Goal: Check status: Check status

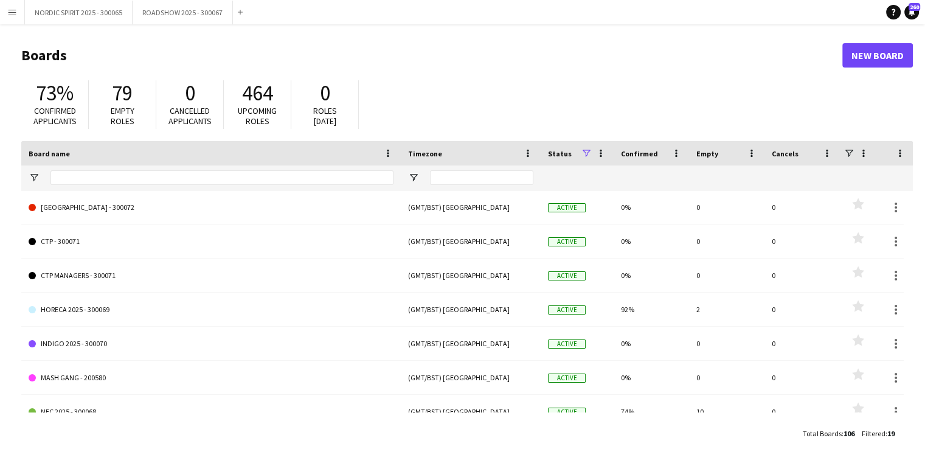
click at [10, 13] on app-icon "Menu" at bounding box center [12, 12] width 10 height 10
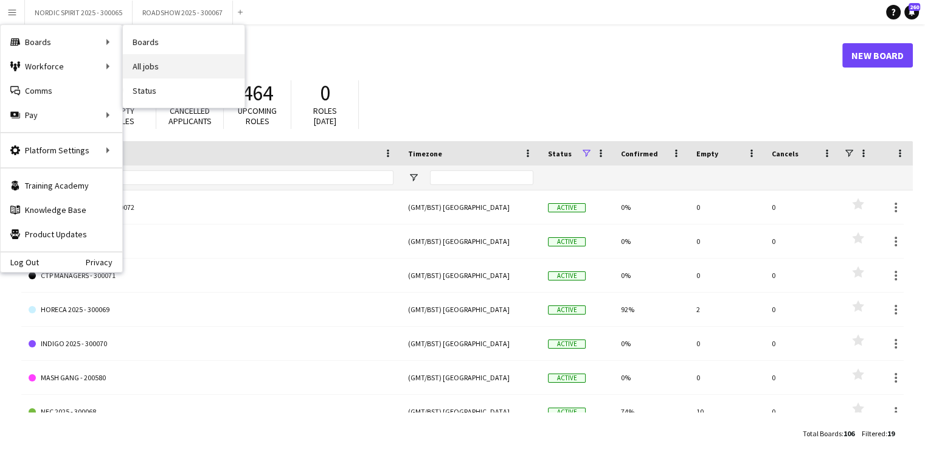
click at [175, 69] on link "All jobs" at bounding box center [184, 66] width 122 height 24
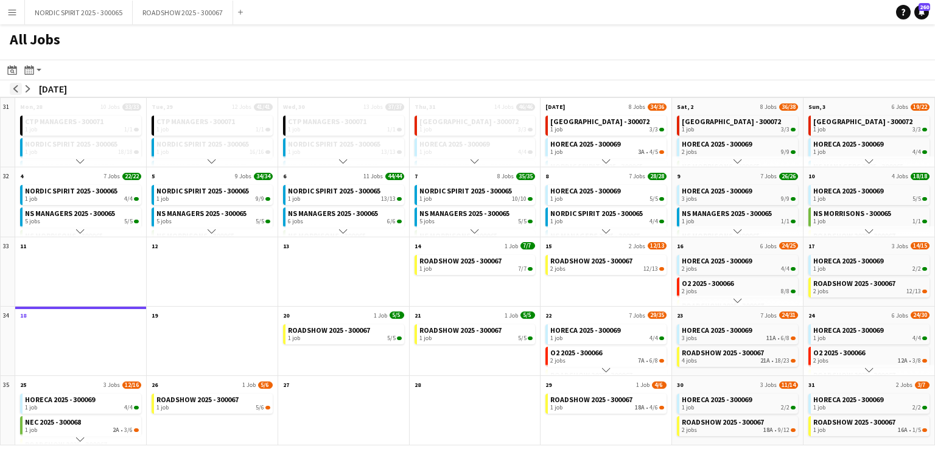
click at [15, 89] on app-icon "arrow-left" at bounding box center [15, 88] width 7 height 7
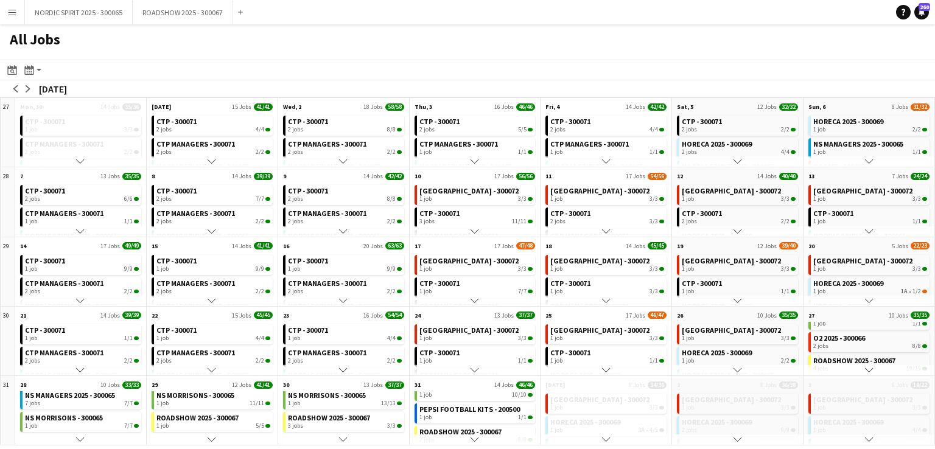
scroll to position [106, 0]
click at [26, 91] on app-icon "arrow-right" at bounding box center [27, 88] width 7 height 7
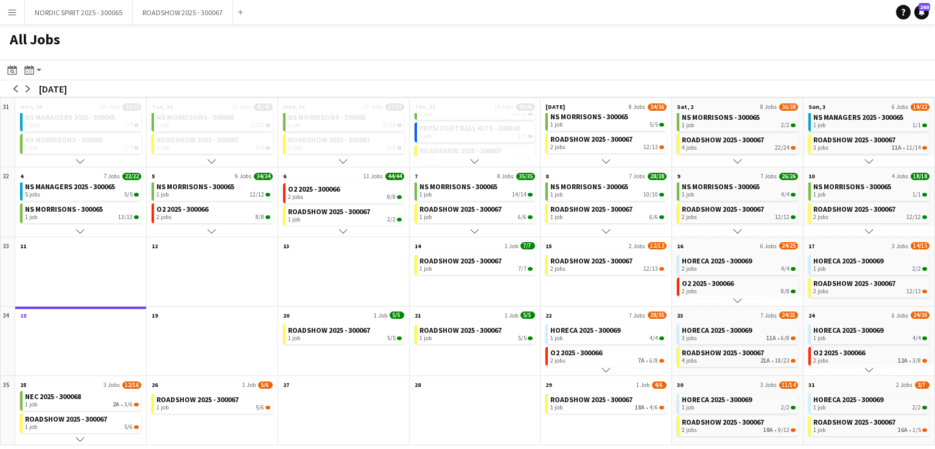
scroll to position [27, 0]
click at [15, 90] on app-icon "arrow-left" at bounding box center [15, 88] width 7 height 7
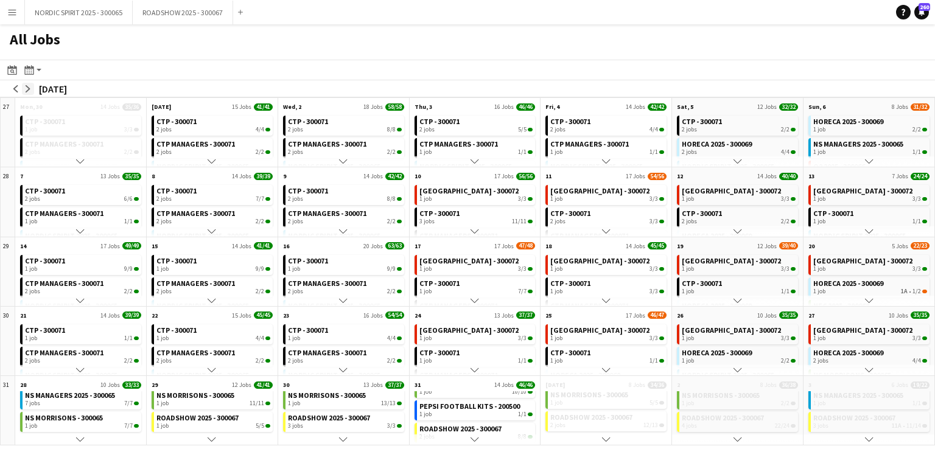
click at [27, 89] on app-icon "arrow-right" at bounding box center [27, 88] width 7 height 7
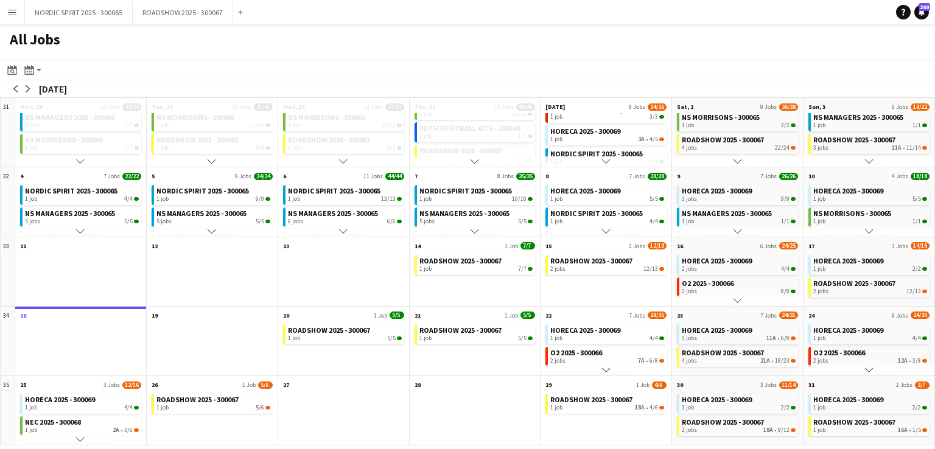
scroll to position [9, 0]
click at [16, 88] on app-icon "arrow-left" at bounding box center [15, 88] width 7 height 7
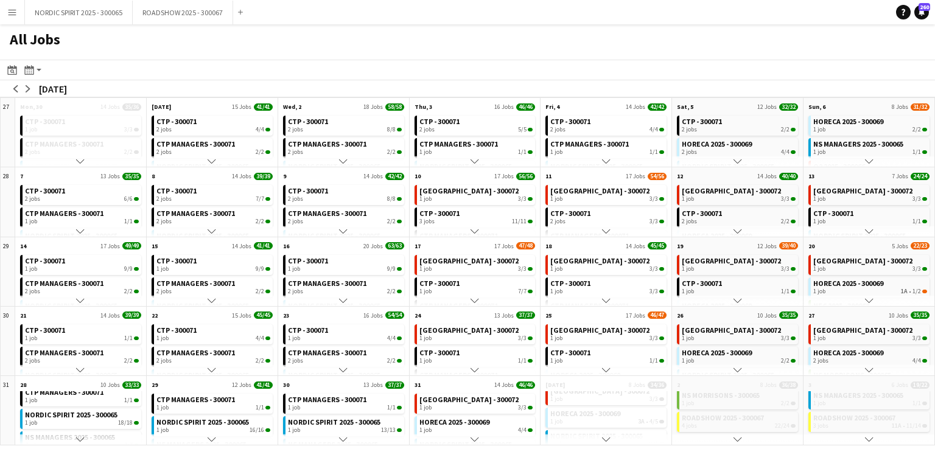
scroll to position [0, 0]
click at [25, 86] on app-icon "arrow-right" at bounding box center [27, 88] width 7 height 7
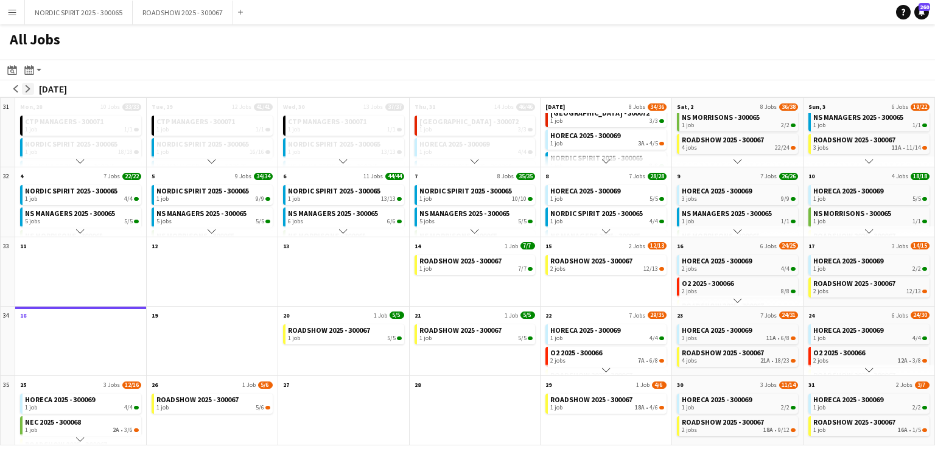
click at [30, 90] on app-icon "arrow-right" at bounding box center [27, 88] width 7 height 7
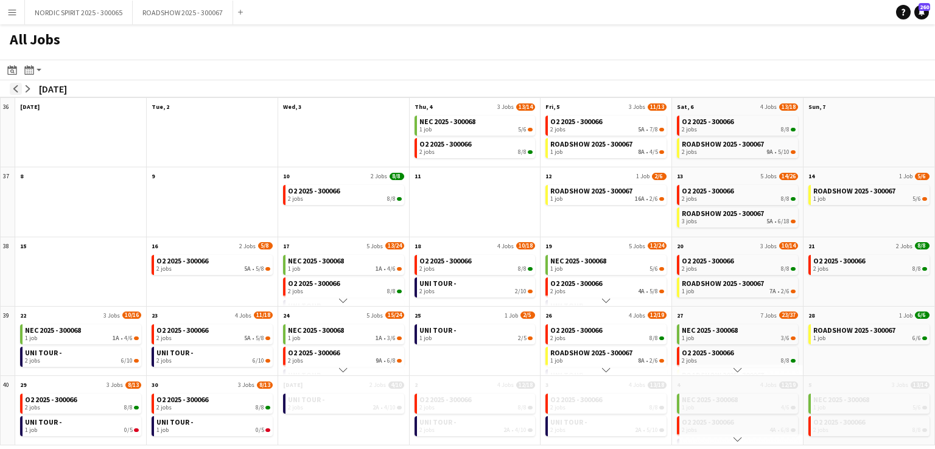
click at [16, 91] on app-icon "arrow-left" at bounding box center [15, 88] width 7 height 7
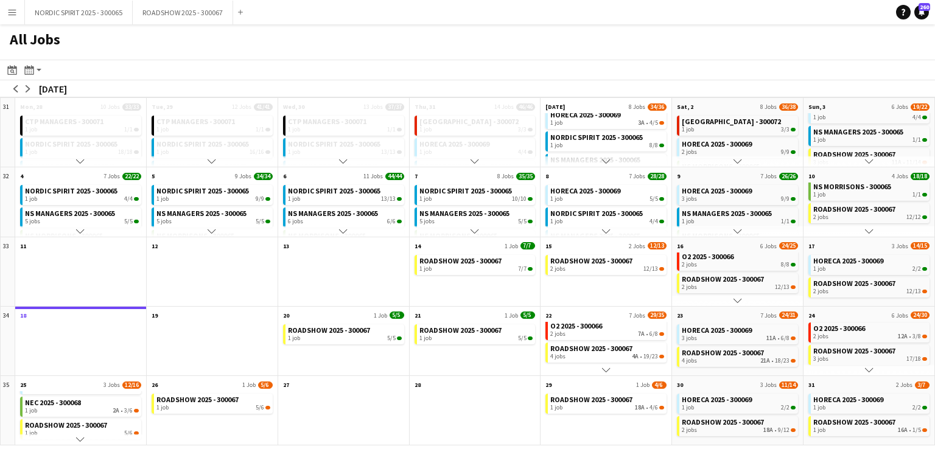
scroll to position [23, 0]
click at [13, 12] on app-icon "Menu" at bounding box center [12, 12] width 10 height 10
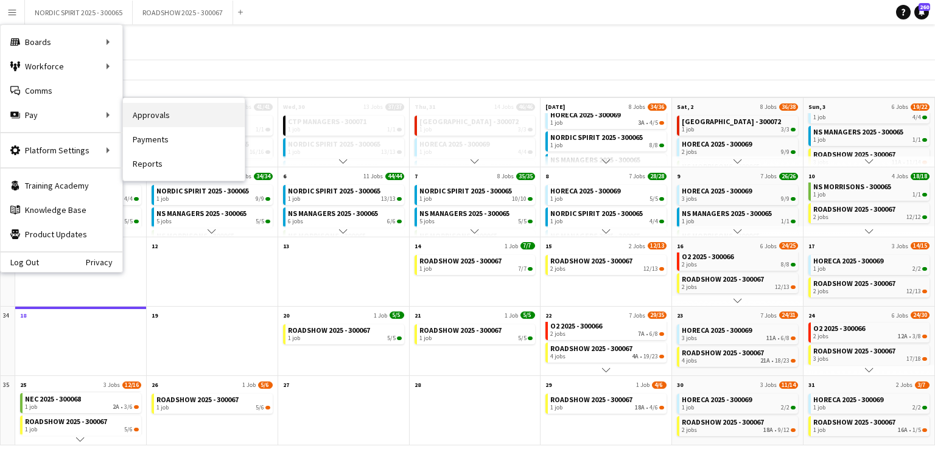
click at [150, 110] on link "Approvals" at bounding box center [184, 115] width 122 height 24
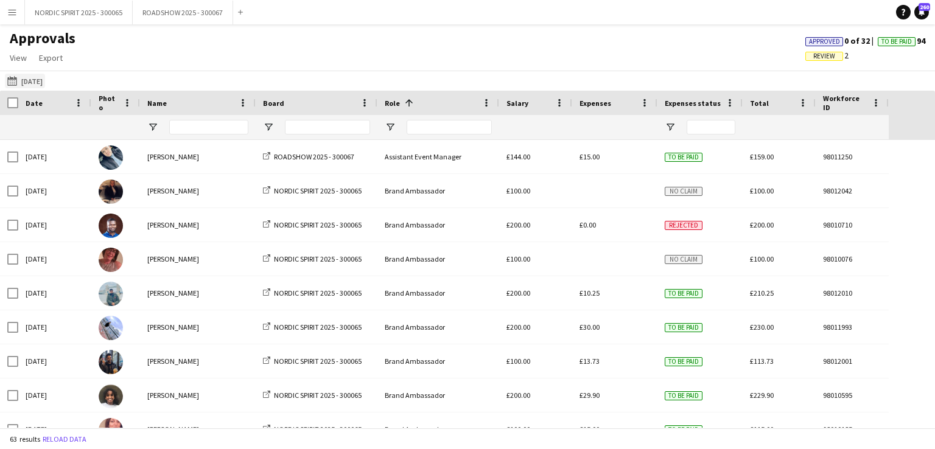
click at [35, 83] on button "[DATE] [DATE]" at bounding box center [25, 81] width 40 height 15
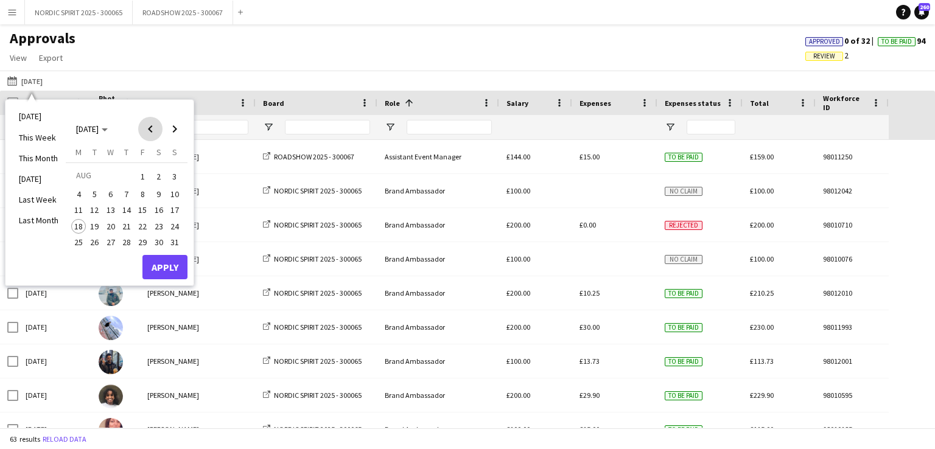
click at [149, 127] on span "Previous month" at bounding box center [150, 129] width 24 height 24
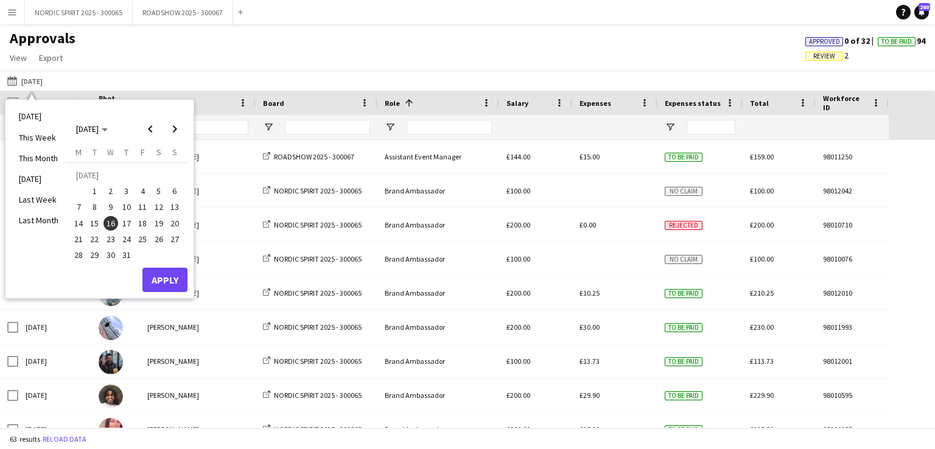
click at [161, 239] on span "26" at bounding box center [159, 239] width 15 height 15
click at [170, 278] on button "Apply" at bounding box center [164, 280] width 45 height 24
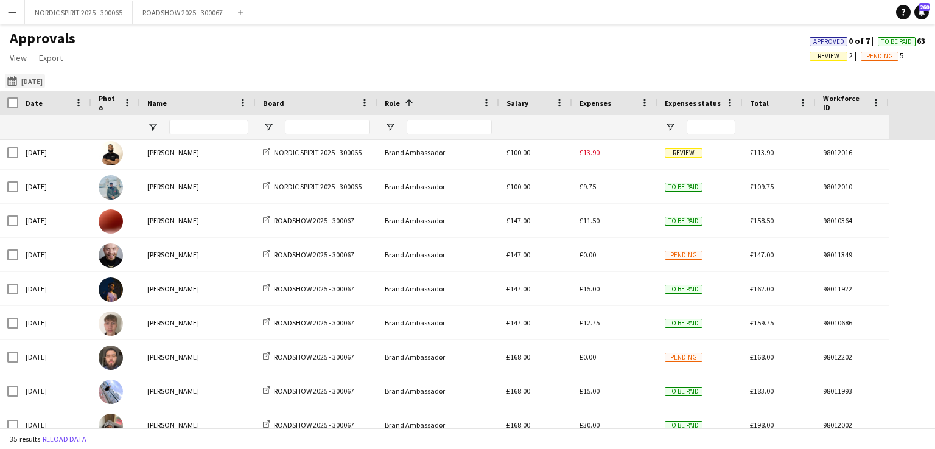
click at [40, 85] on button "[DATE] [DATE]" at bounding box center [25, 81] width 40 height 15
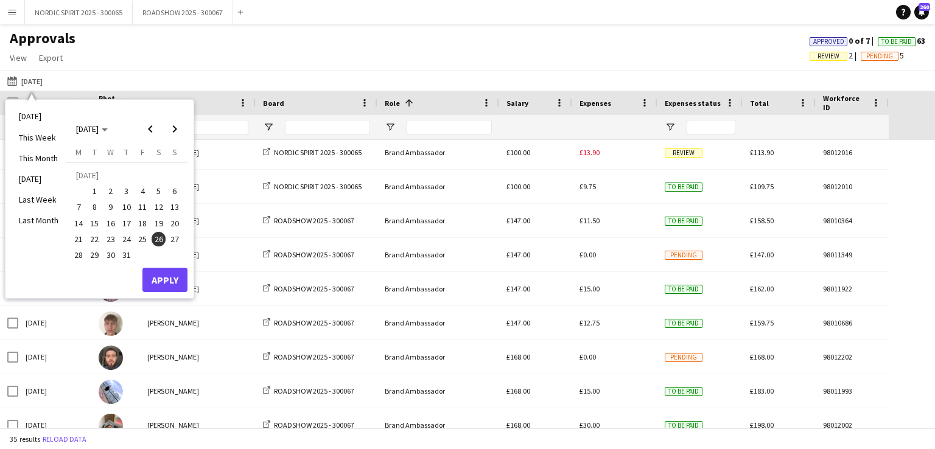
click at [141, 222] on span "18" at bounding box center [142, 223] width 15 height 15
click at [160, 278] on button "Apply" at bounding box center [164, 280] width 45 height 24
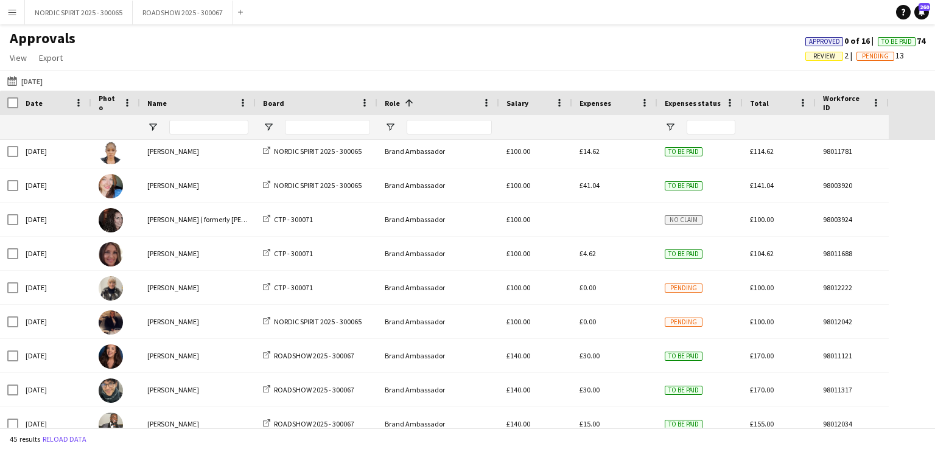
scroll to position [462, 0]
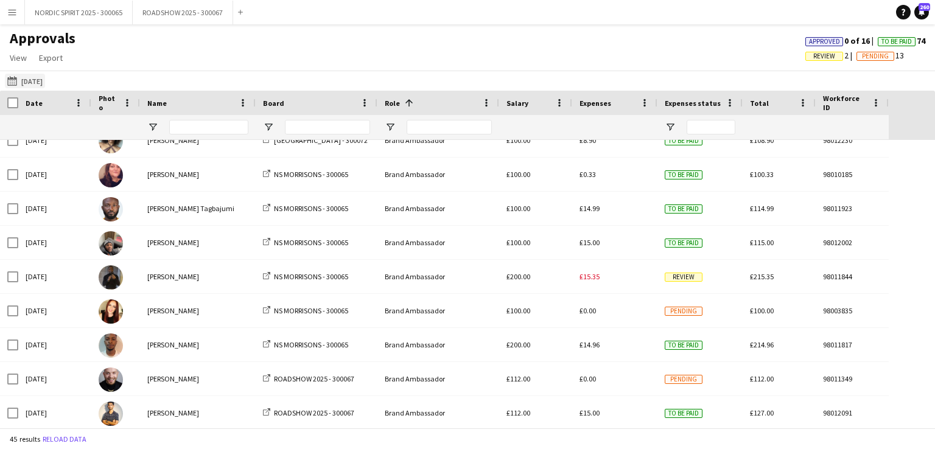
click at [38, 82] on button "[DATE] [DATE]" at bounding box center [25, 81] width 40 height 15
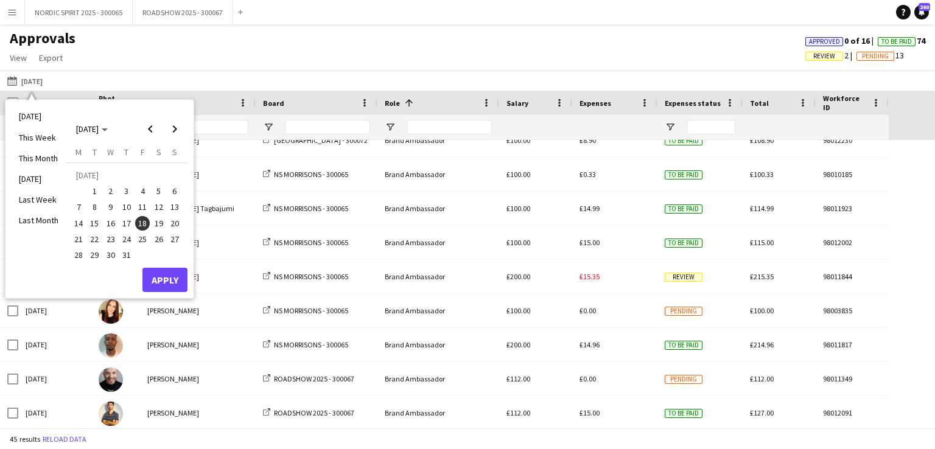
click at [160, 221] on span "19" at bounding box center [159, 223] width 15 height 15
click at [163, 277] on button "Apply" at bounding box center [164, 280] width 45 height 24
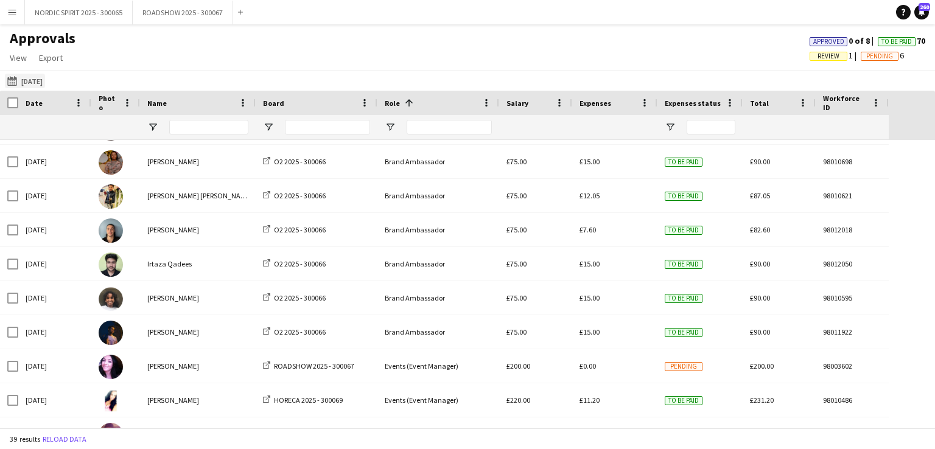
click at [39, 81] on button "[DATE] [DATE]" at bounding box center [25, 81] width 40 height 15
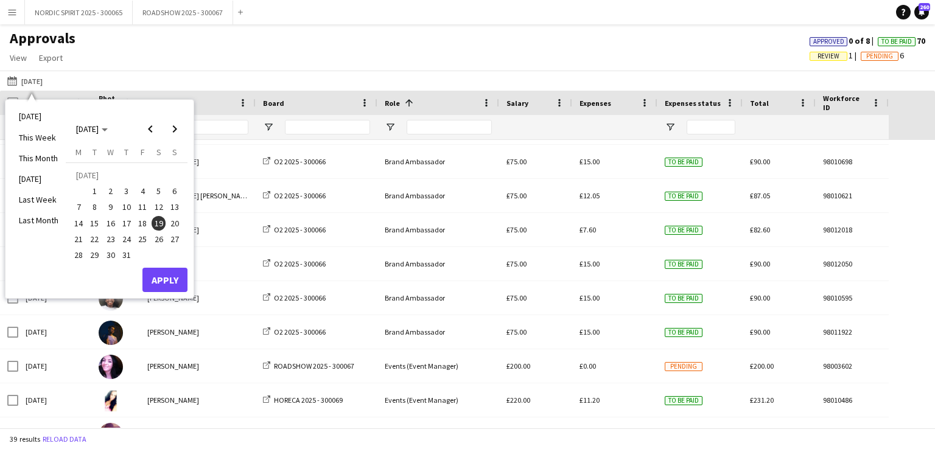
click at [127, 223] on span "17" at bounding box center [126, 223] width 15 height 15
click at [155, 278] on button "Apply" at bounding box center [164, 280] width 45 height 24
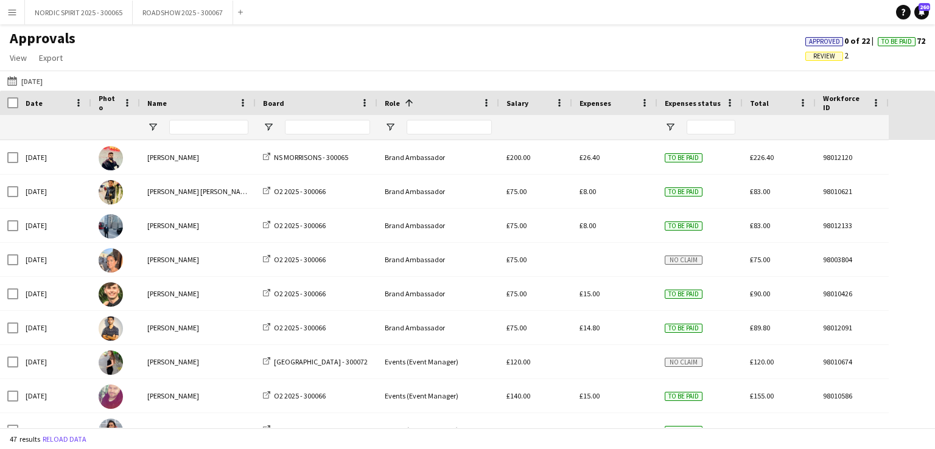
click at [35, 79] on button "[DATE] [DATE]" at bounding box center [25, 81] width 40 height 15
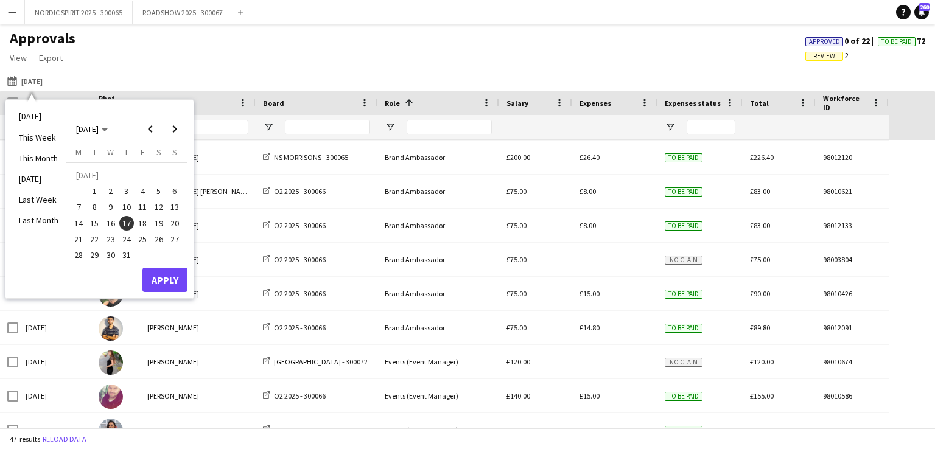
click at [141, 235] on span "25" at bounding box center [142, 239] width 15 height 15
click at [174, 275] on button "Apply" at bounding box center [164, 280] width 45 height 24
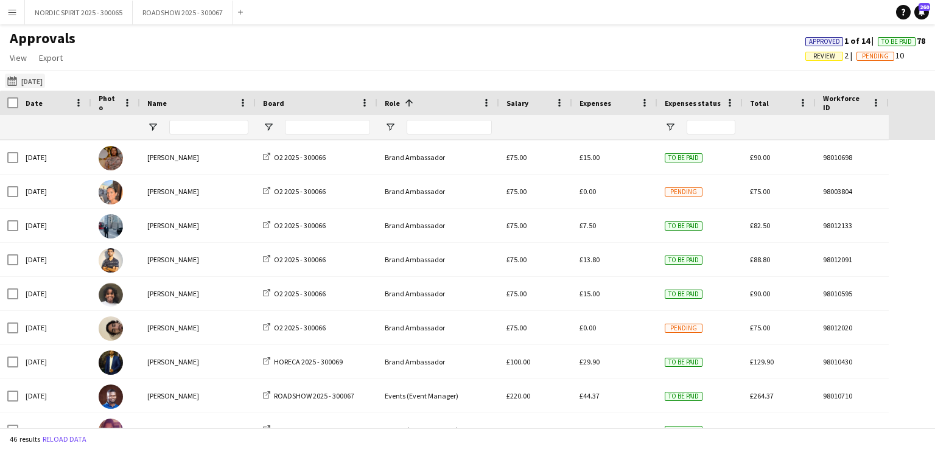
click at [32, 83] on button "[DATE] [DATE]" at bounding box center [25, 81] width 40 height 15
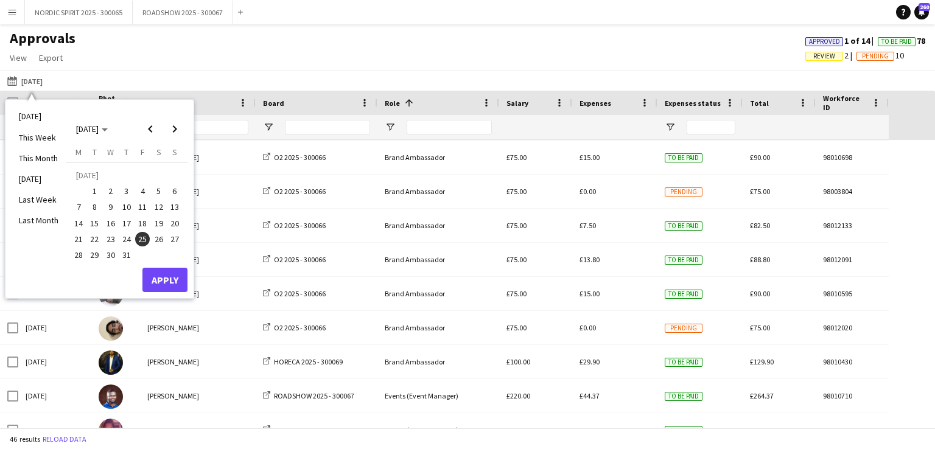
click at [161, 235] on span "26" at bounding box center [159, 239] width 15 height 15
click at [167, 277] on button "Apply" at bounding box center [164, 280] width 45 height 24
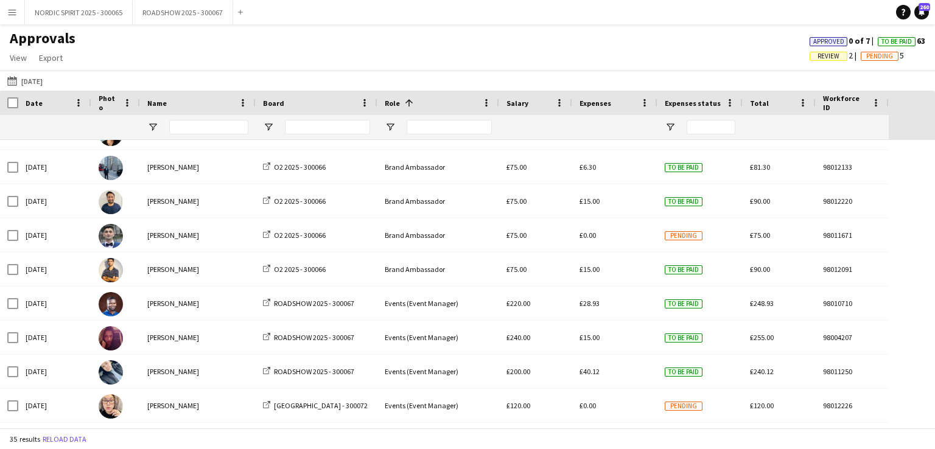
scroll to position [771, 0]
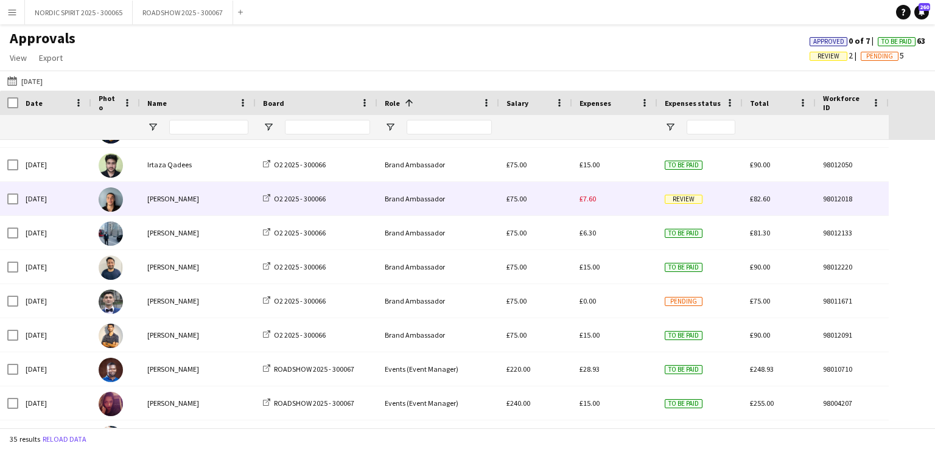
click at [589, 200] on span "£7.60" at bounding box center [587, 198] width 16 height 9
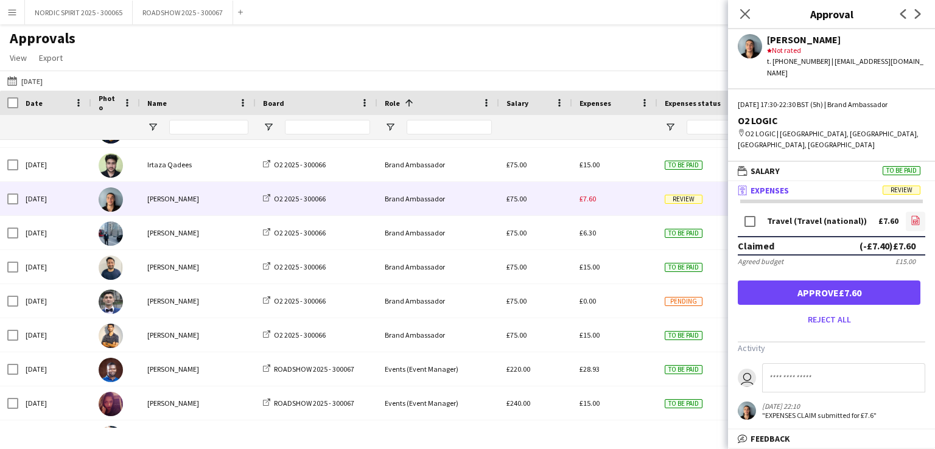
click at [918, 215] on icon "file-image" at bounding box center [915, 220] width 10 height 10
click at [45, 82] on button "[DATE] [DATE]" at bounding box center [25, 81] width 40 height 15
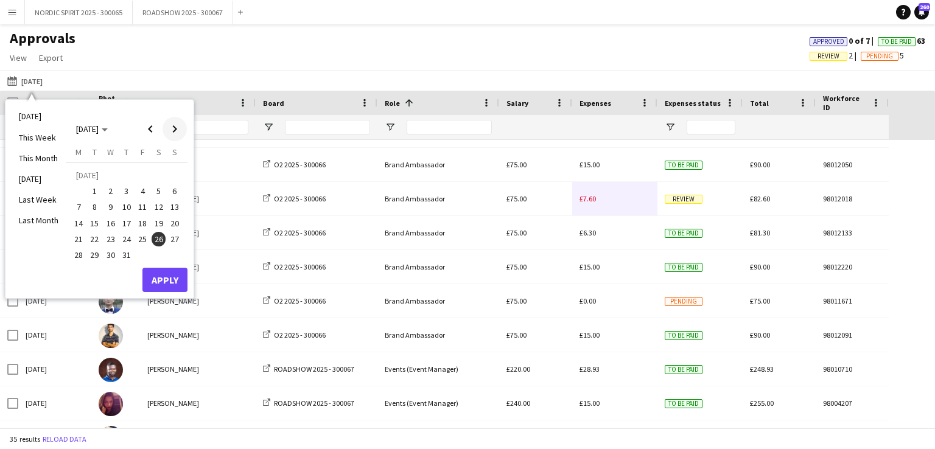
click at [173, 130] on span "Next month" at bounding box center [174, 129] width 24 height 24
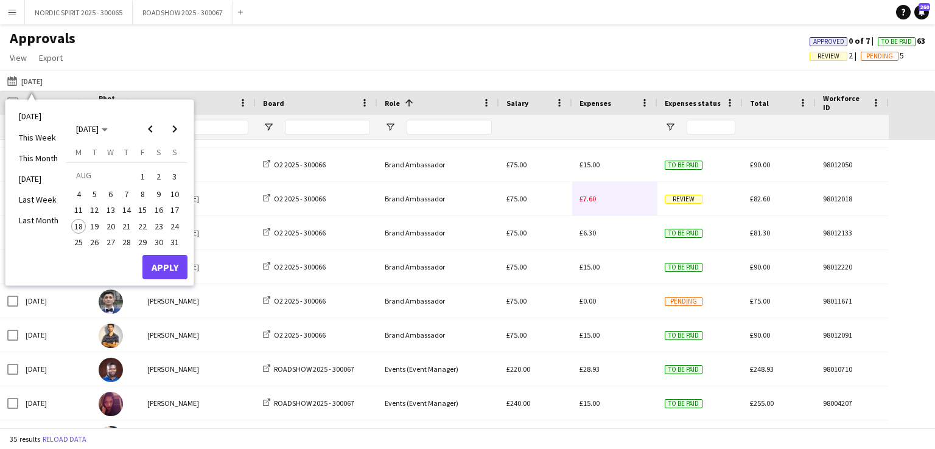
click at [92, 191] on span "5" at bounding box center [95, 194] width 15 height 15
drag, startPoint x: 164, startPoint y: 263, endPoint x: 153, endPoint y: 268, distance: 12.0
click at [164, 263] on button "Apply" at bounding box center [164, 267] width 45 height 24
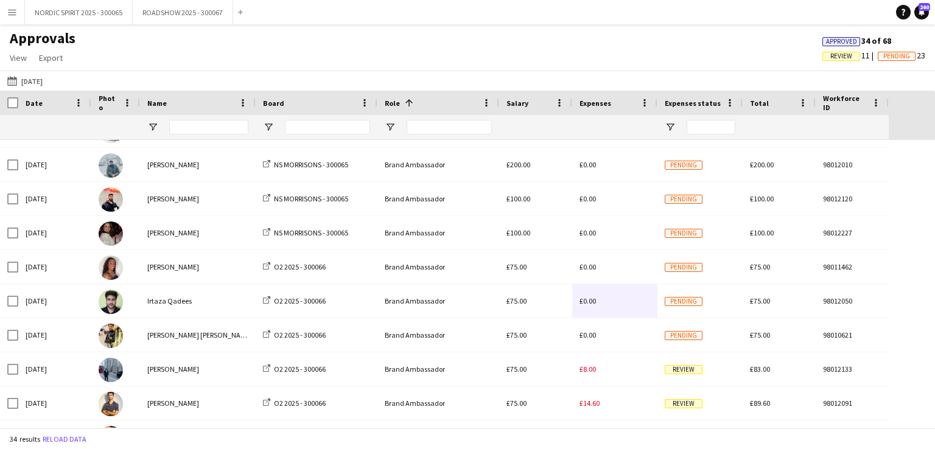
scroll to position [603, 0]
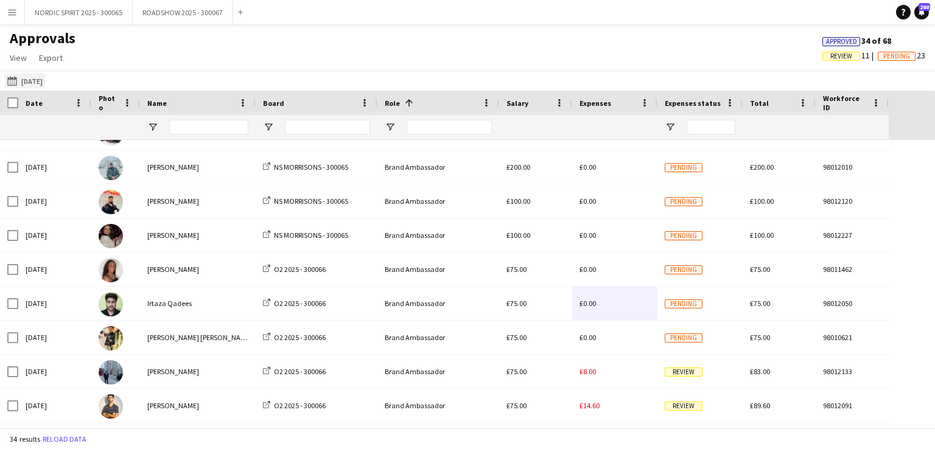
click at [30, 83] on button "[DATE] [DATE]" at bounding box center [25, 81] width 40 height 15
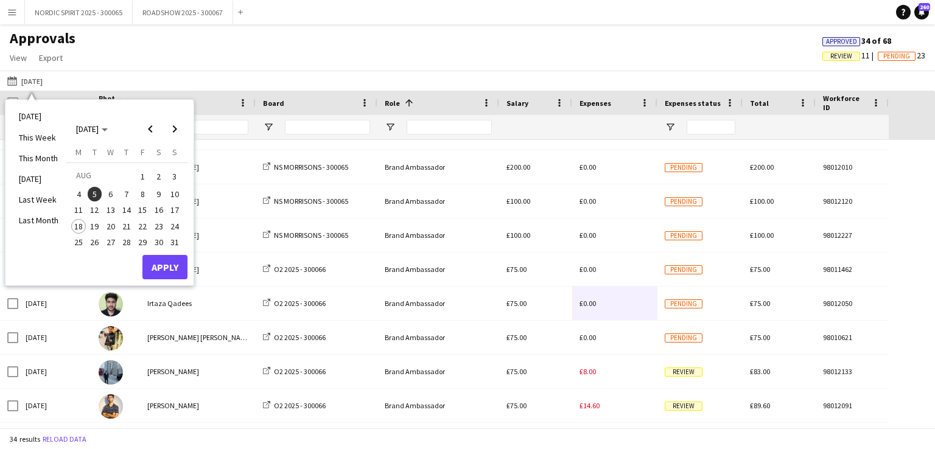
click at [111, 194] on span "6" at bounding box center [110, 194] width 15 height 15
click at [158, 265] on button "Apply" at bounding box center [164, 267] width 45 height 24
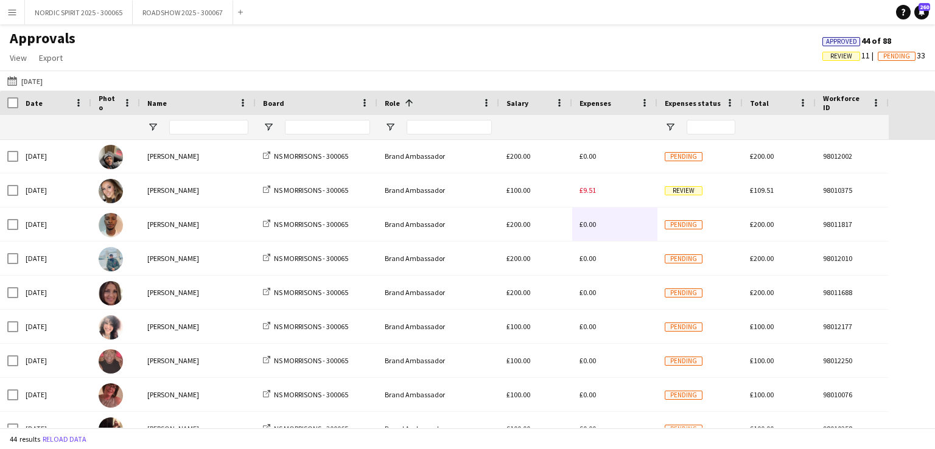
scroll to position [704, 0]
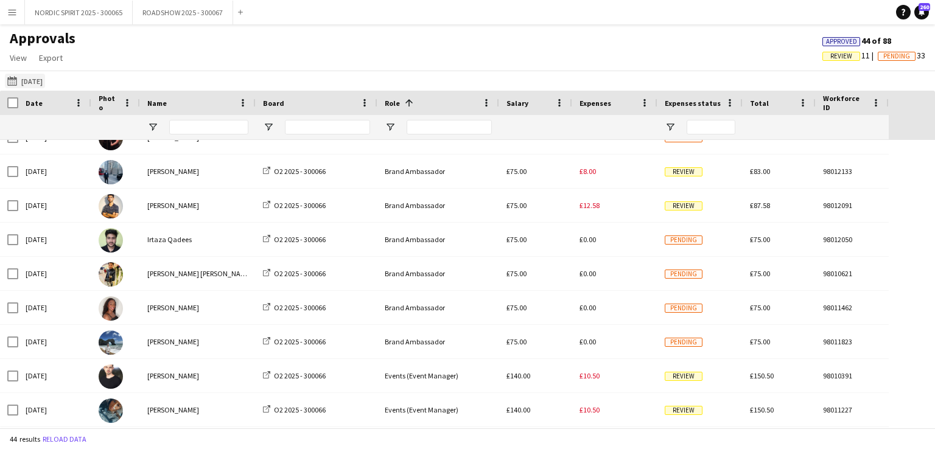
click at [45, 79] on button "[DATE] [DATE]" at bounding box center [25, 81] width 40 height 15
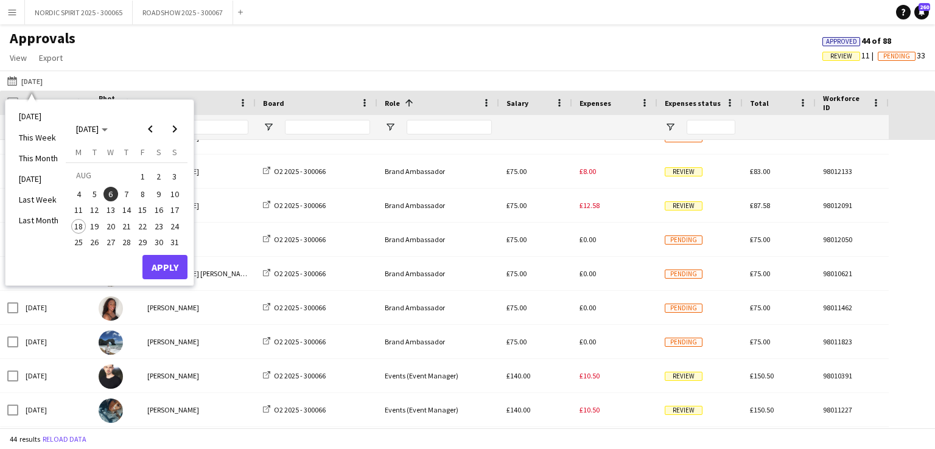
click at [161, 214] on span "16" at bounding box center [159, 210] width 15 height 15
click at [174, 265] on button "Apply" at bounding box center [164, 267] width 45 height 24
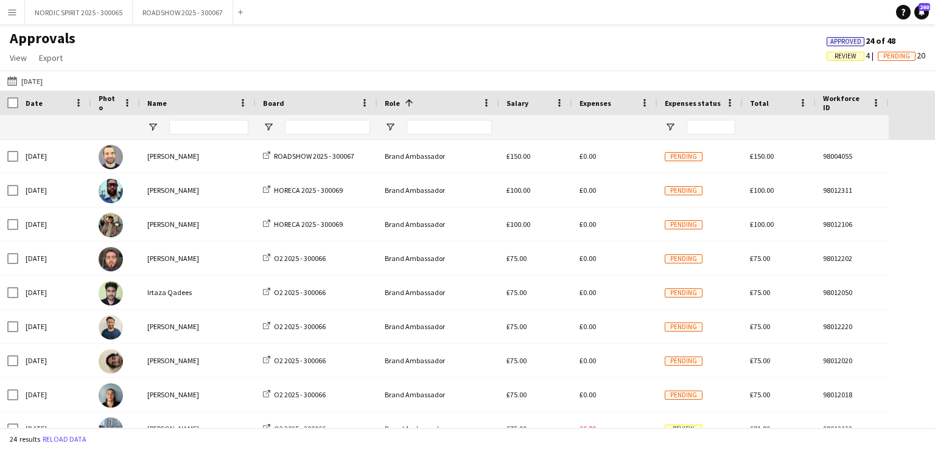
scroll to position [131, 0]
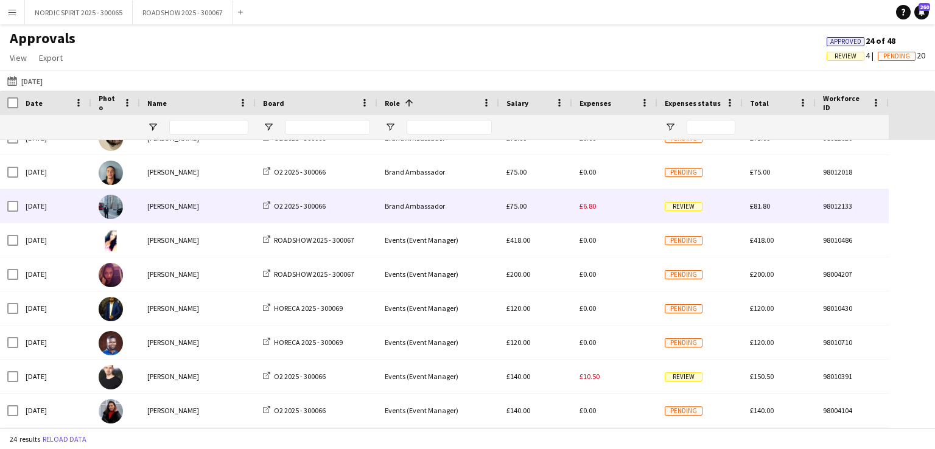
click at [590, 205] on span "£6.80" at bounding box center [587, 205] width 16 height 9
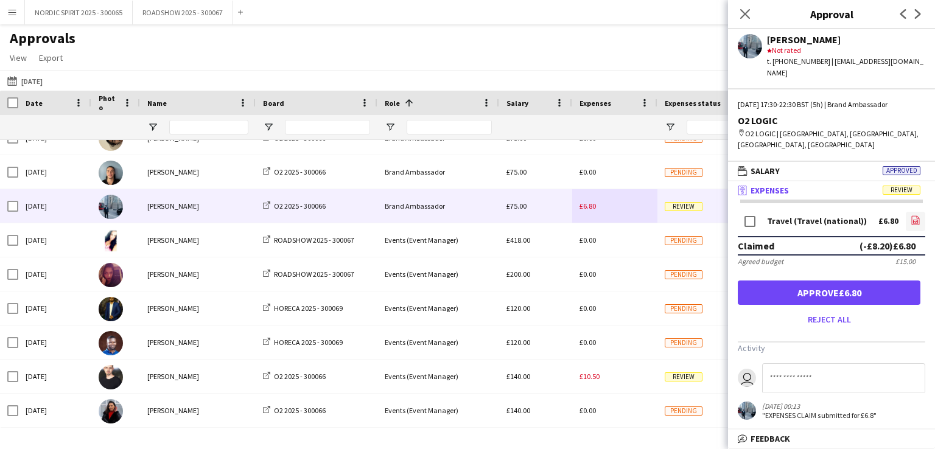
click at [918, 215] on icon at bounding box center [915, 219] width 8 height 9
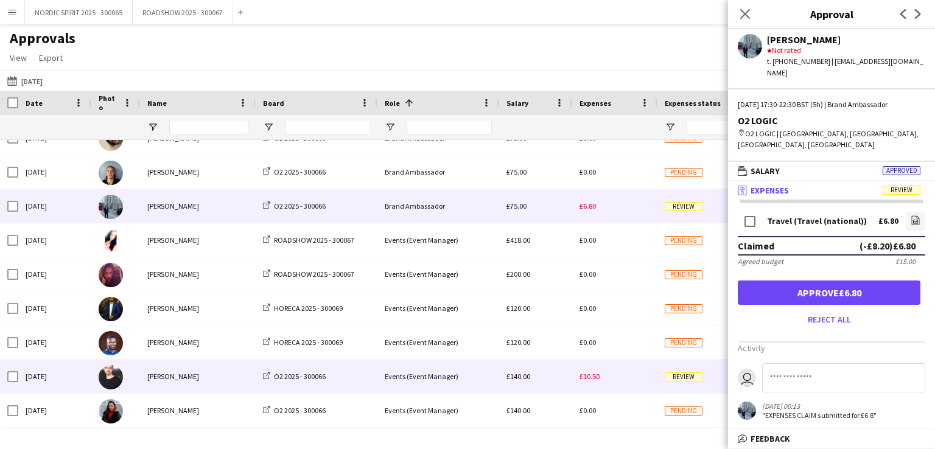
click at [614, 380] on div "£10.50" at bounding box center [614, 376] width 85 height 33
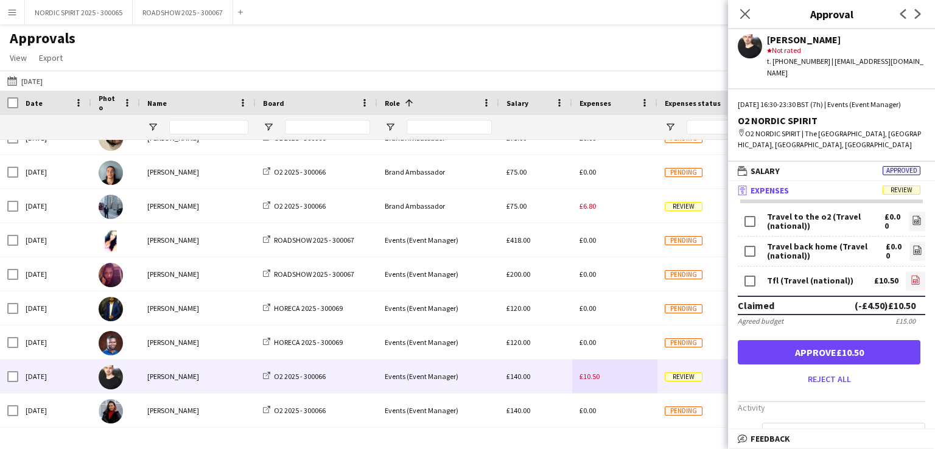
click at [910, 280] on icon "file-image" at bounding box center [915, 280] width 10 height 10
click at [30, 82] on button "[DATE] [DATE]" at bounding box center [25, 81] width 40 height 15
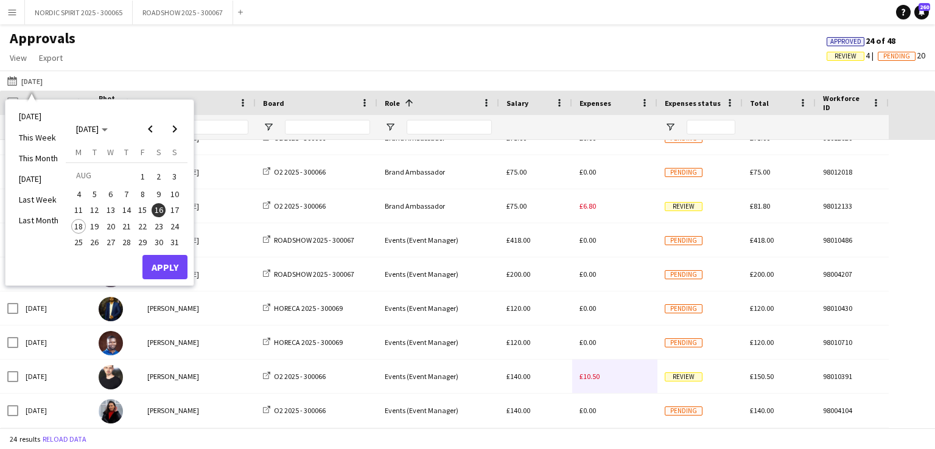
click at [173, 207] on span "17" at bounding box center [174, 210] width 15 height 15
click at [157, 261] on button "Apply" at bounding box center [164, 267] width 45 height 24
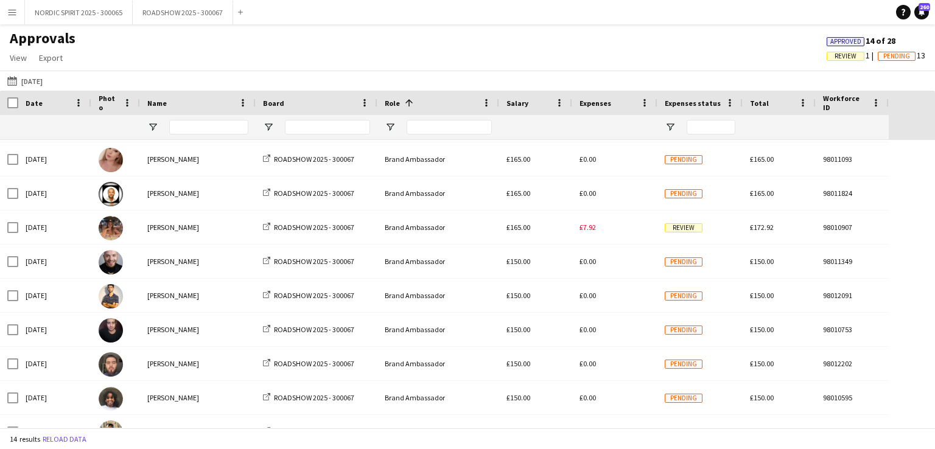
scroll to position [79, 0]
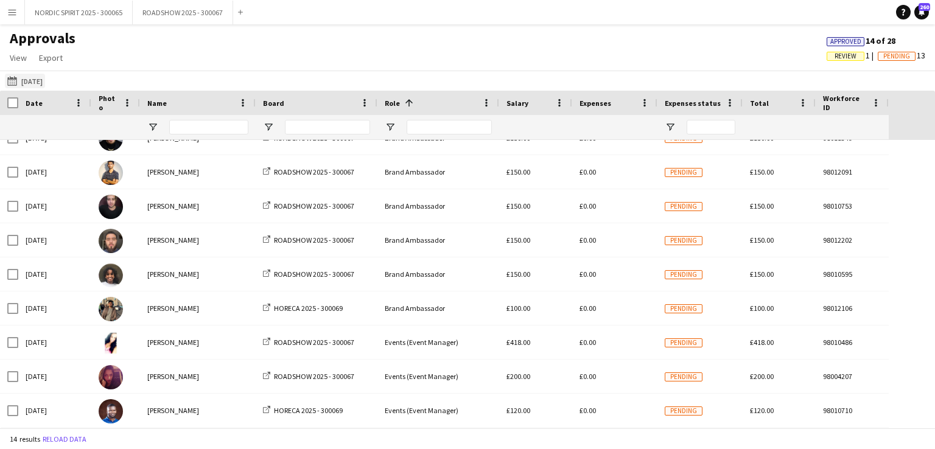
click at [29, 78] on button "[DATE] [DATE]" at bounding box center [25, 81] width 40 height 15
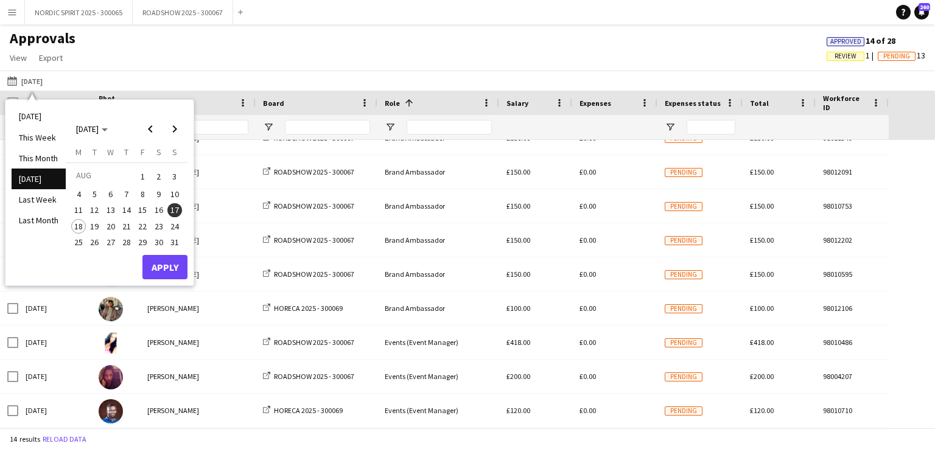
click at [127, 207] on span "14" at bounding box center [126, 210] width 15 height 15
click at [169, 262] on button "Apply" at bounding box center [164, 267] width 45 height 24
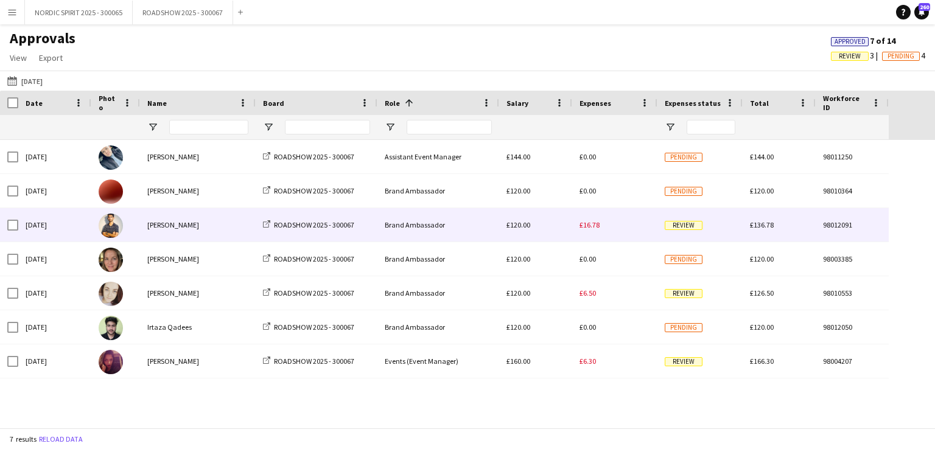
click at [591, 226] on span "£16.78" at bounding box center [589, 224] width 20 height 9
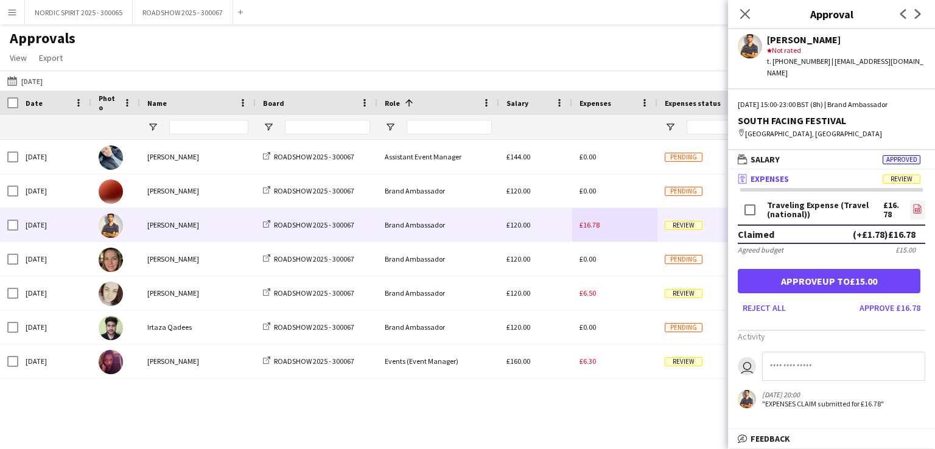
click at [922, 200] on link "file-image" at bounding box center [917, 209] width 15 height 19
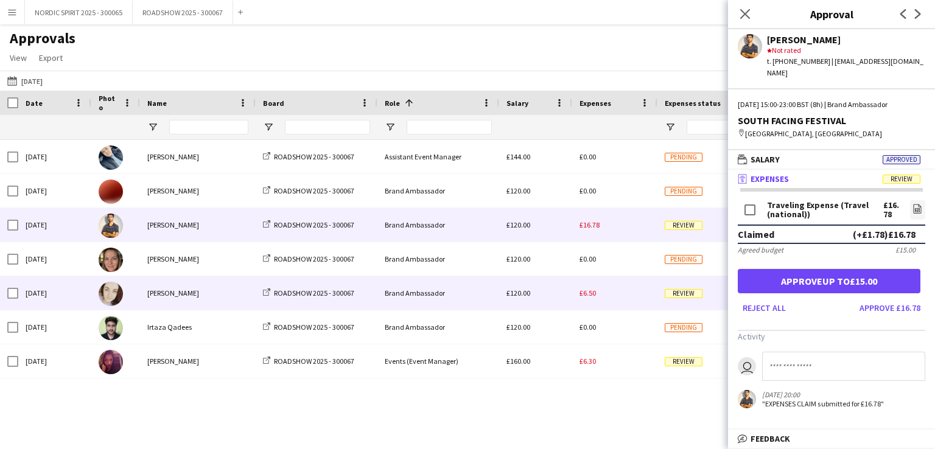
click at [596, 295] on div "£6.50" at bounding box center [614, 292] width 85 height 33
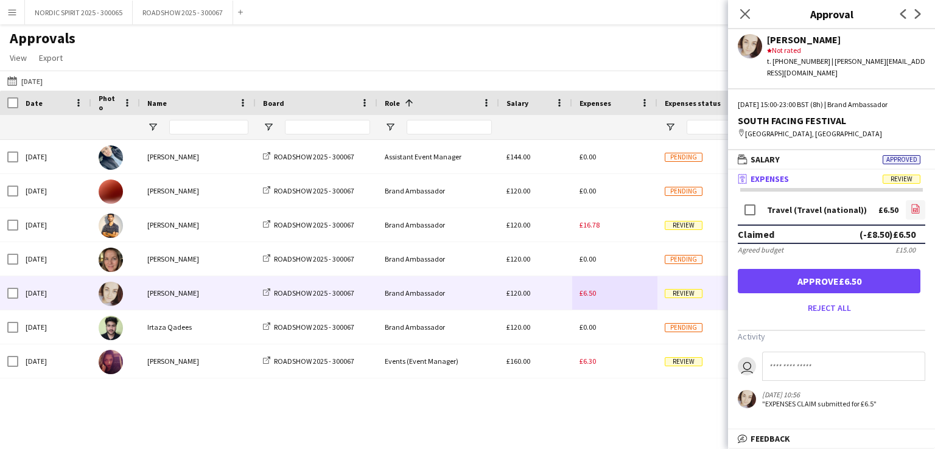
click at [917, 204] on icon "file-image" at bounding box center [915, 209] width 10 height 10
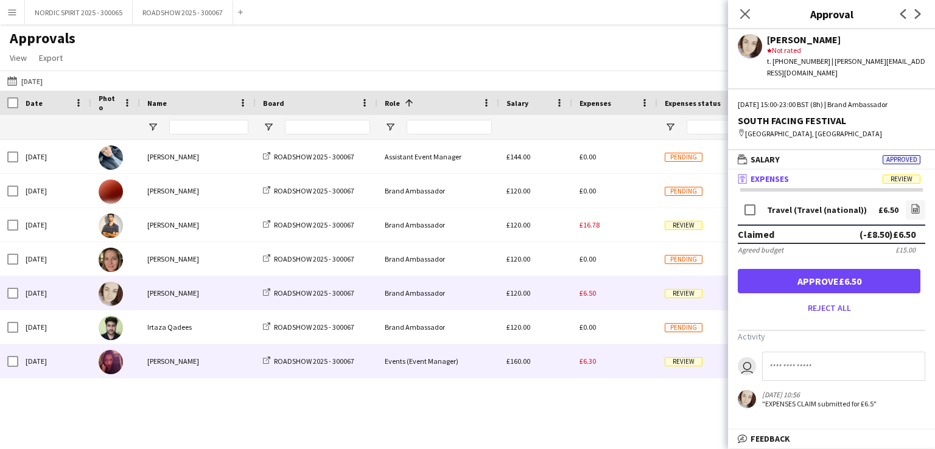
click at [588, 363] on span "£6.30" at bounding box center [587, 361] width 16 height 9
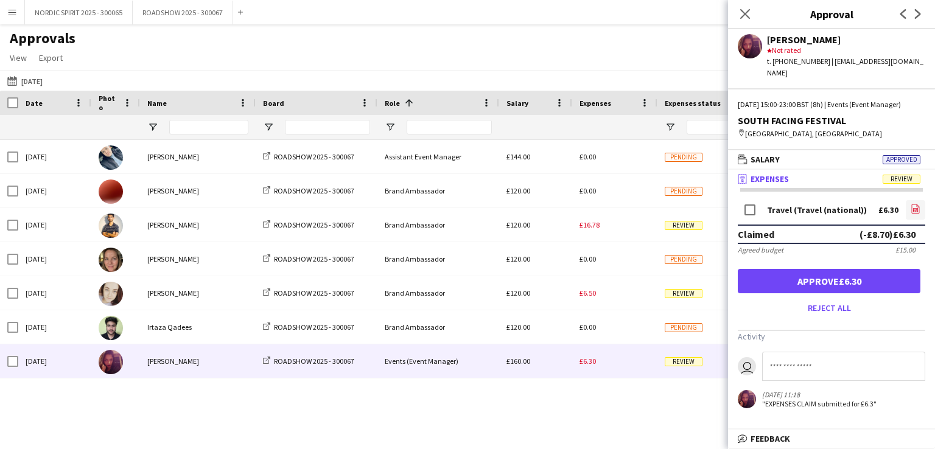
click at [914, 207] on icon "file-image" at bounding box center [915, 209] width 10 height 10
click at [32, 76] on button "[DATE] [DATE]" at bounding box center [25, 81] width 40 height 15
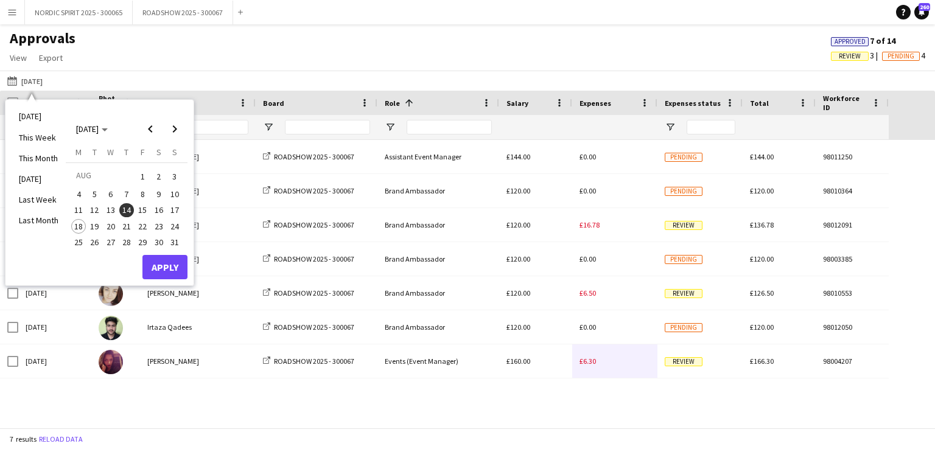
click at [142, 208] on span "15" at bounding box center [142, 210] width 15 height 15
click at [161, 265] on button "Apply" at bounding box center [164, 267] width 45 height 24
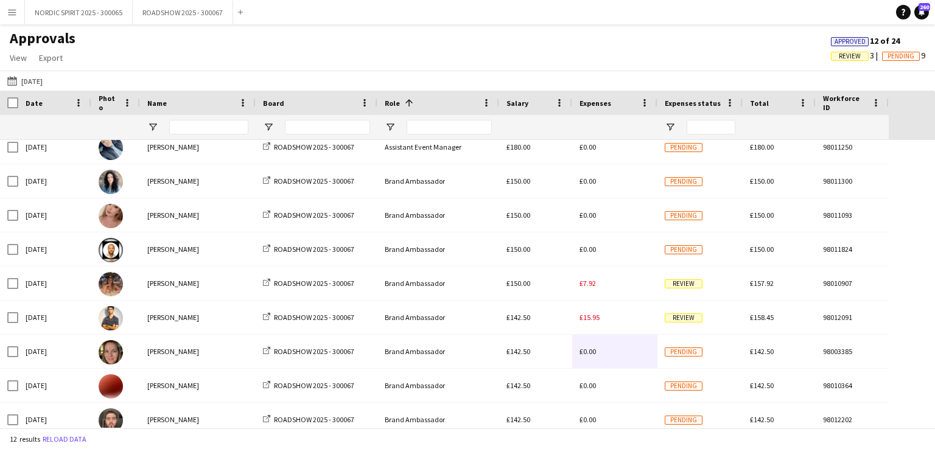
scroll to position [21, 0]
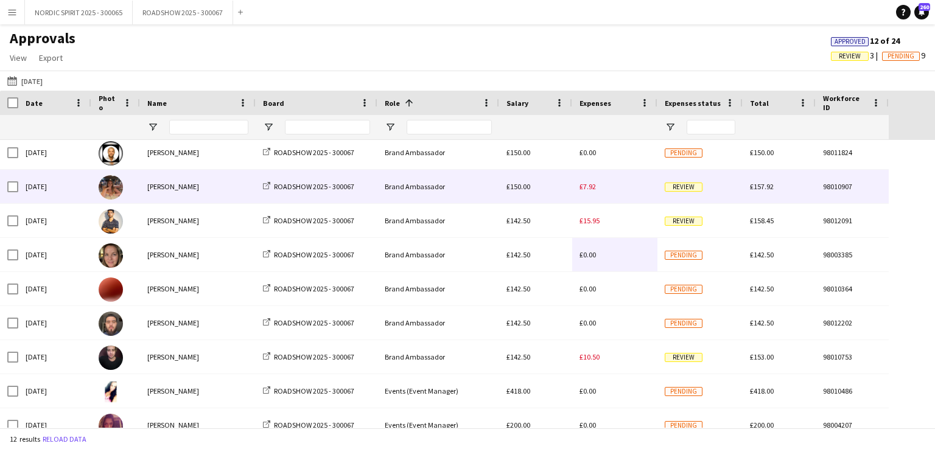
click at [590, 190] on span "£7.92" at bounding box center [587, 186] width 16 height 9
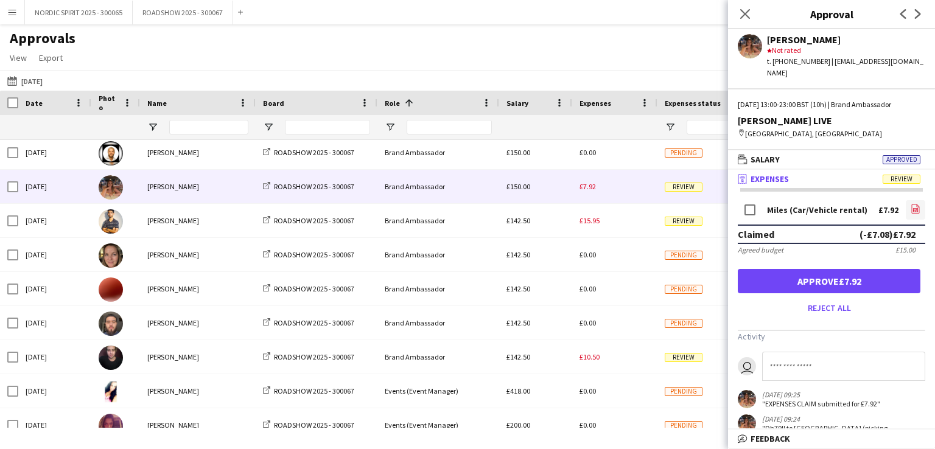
click at [910, 204] on icon "file-image" at bounding box center [915, 209] width 10 height 10
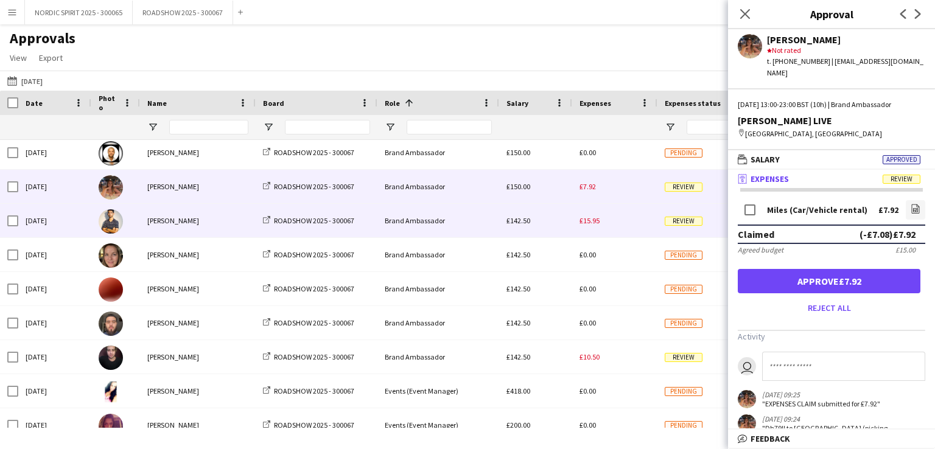
click at [590, 221] on span "£15.95" at bounding box center [589, 220] width 20 height 9
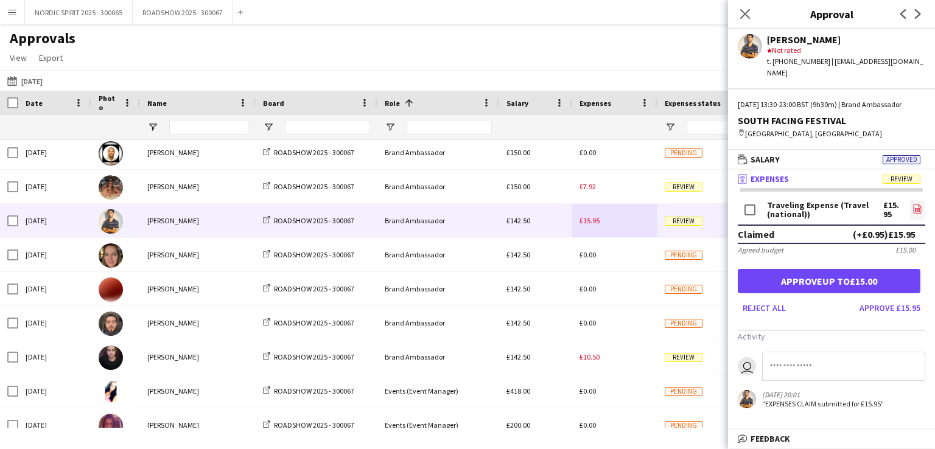
click at [920, 206] on icon at bounding box center [917, 208] width 8 height 9
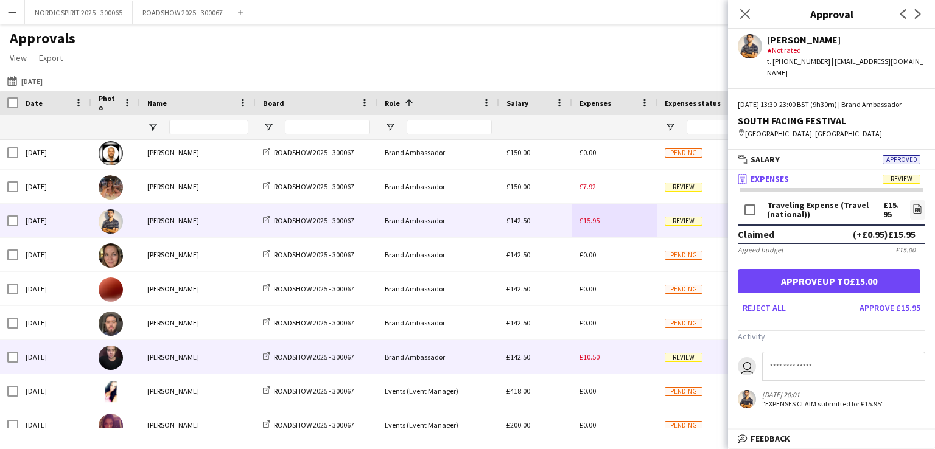
click at [593, 362] on div "£10.50" at bounding box center [614, 356] width 85 height 33
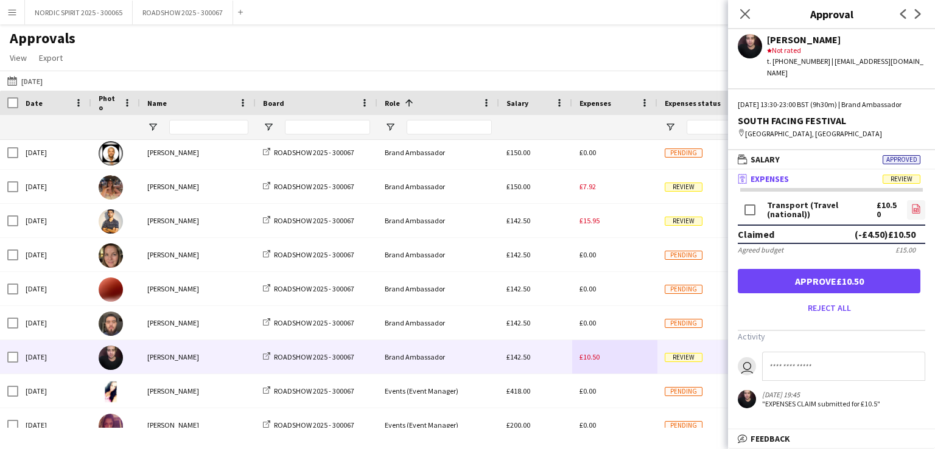
click at [915, 207] on icon "file-image" at bounding box center [916, 209] width 10 height 10
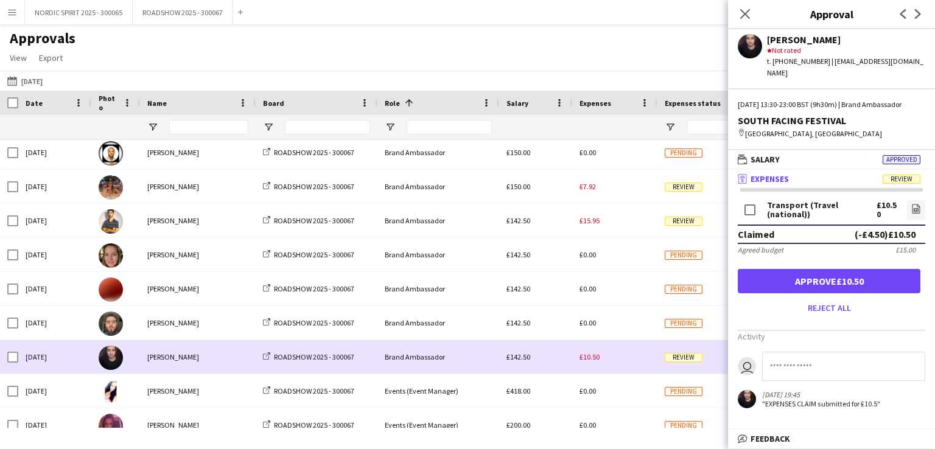
click at [619, 350] on div "£10.50" at bounding box center [614, 356] width 85 height 33
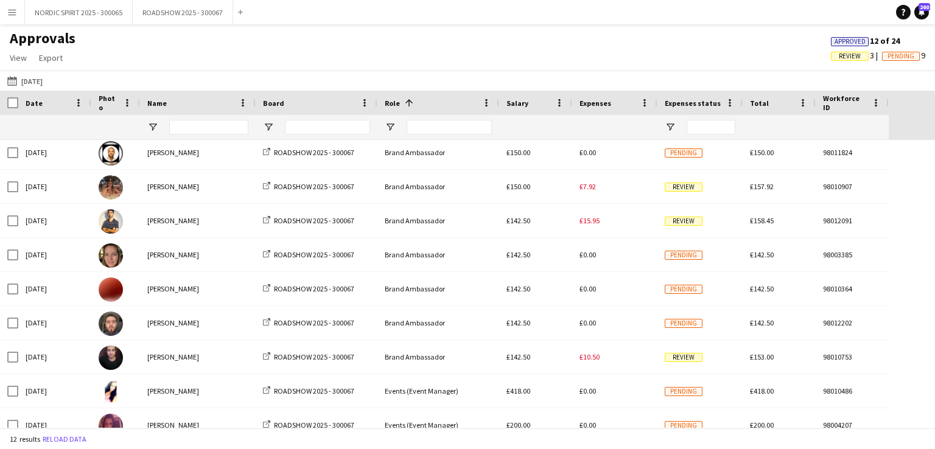
scroll to position [121, 0]
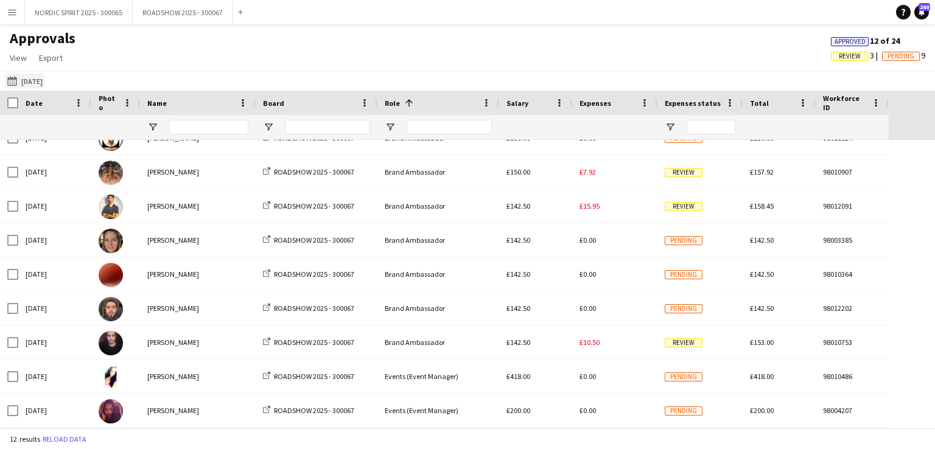
click at [30, 82] on button "[DATE] [DATE]" at bounding box center [25, 81] width 40 height 15
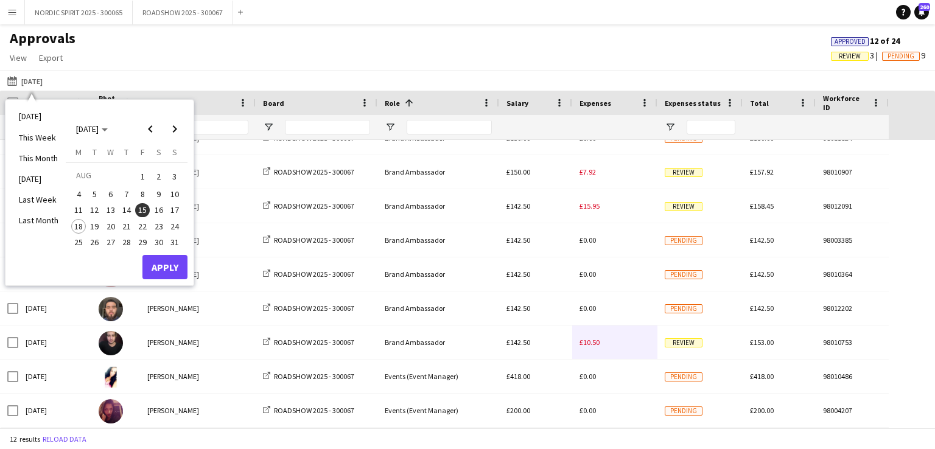
click at [157, 209] on span "16" at bounding box center [159, 210] width 15 height 15
click at [156, 265] on button "Apply" at bounding box center [164, 267] width 45 height 24
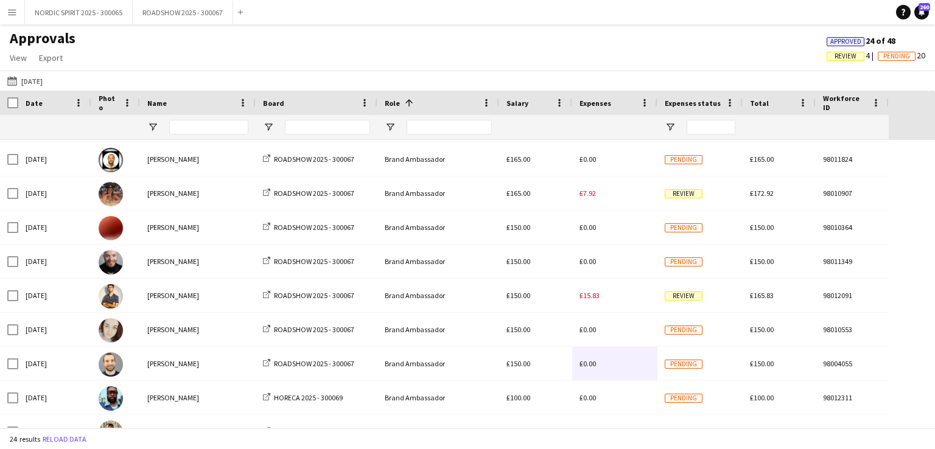
scroll to position [112, 0]
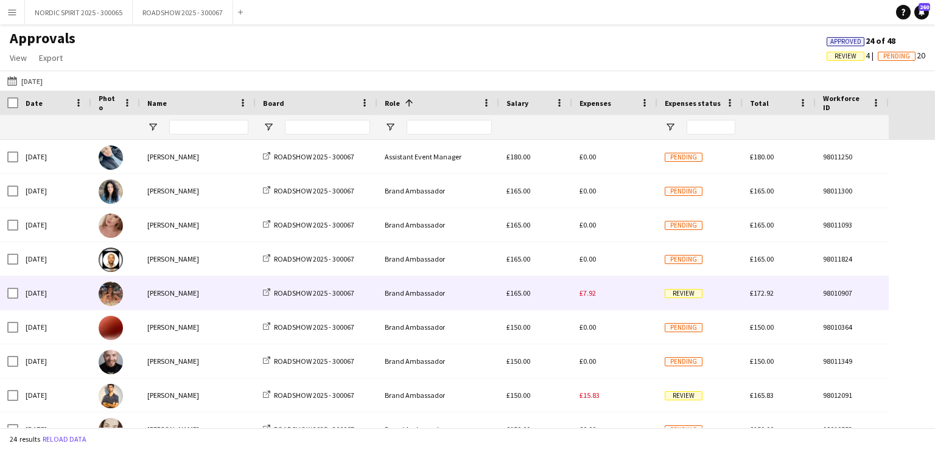
click at [594, 300] on div "£7.92" at bounding box center [614, 292] width 85 height 33
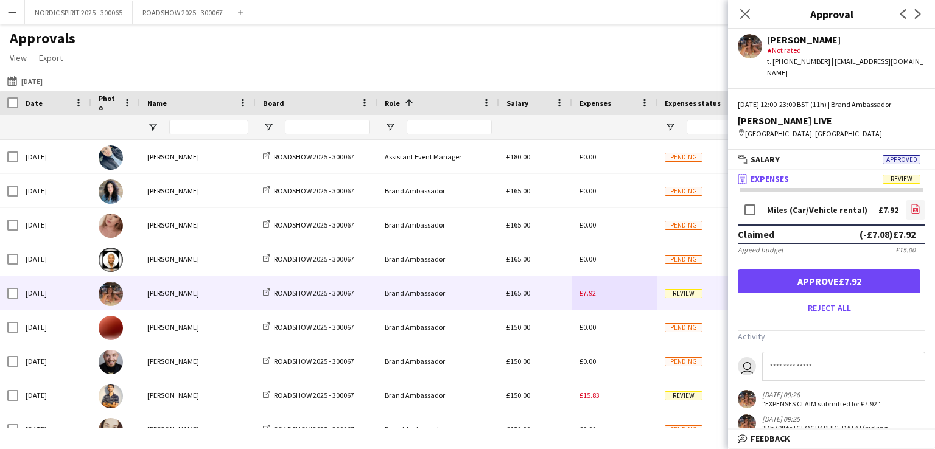
click at [910, 204] on icon "file-image" at bounding box center [915, 209] width 10 height 10
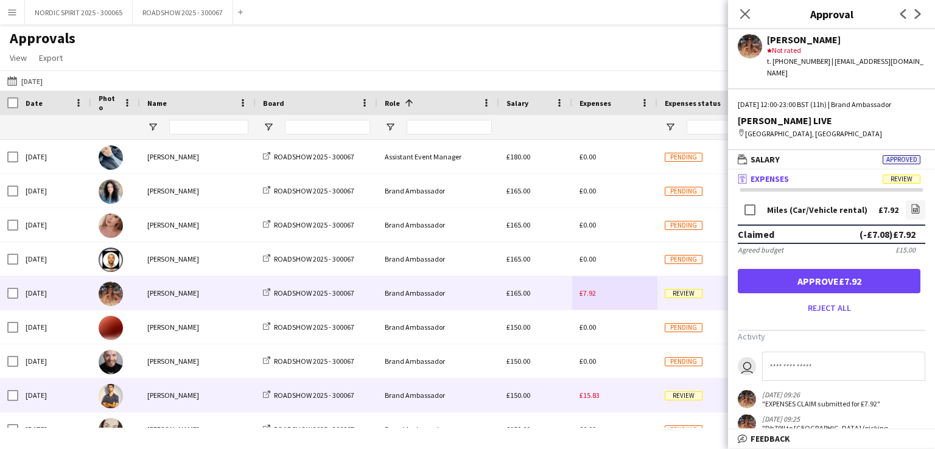
click at [593, 397] on span "£15.83" at bounding box center [589, 395] width 20 height 9
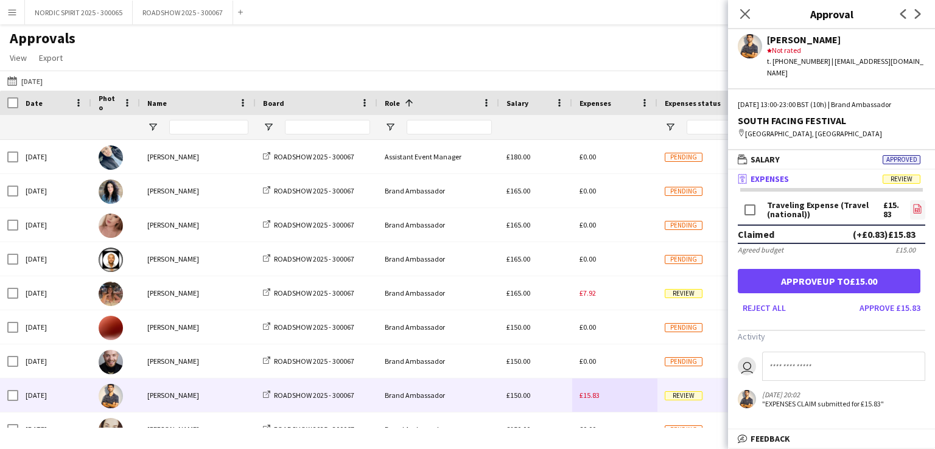
click at [915, 204] on icon "file-image" at bounding box center [917, 209] width 10 height 10
click at [43, 81] on button "[DATE] [DATE]" at bounding box center [25, 81] width 40 height 15
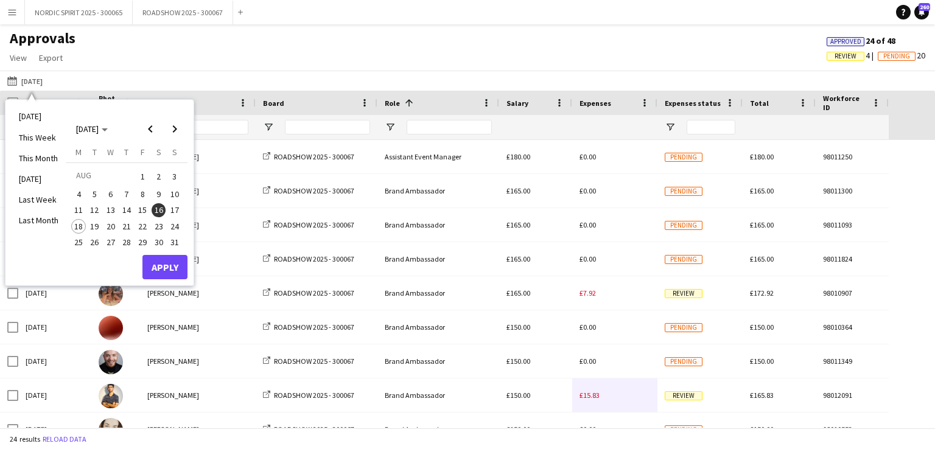
click at [176, 208] on span "17" at bounding box center [174, 210] width 15 height 15
click at [163, 260] on button "Apply" at bounding box center [164, 267] width 45 height 24
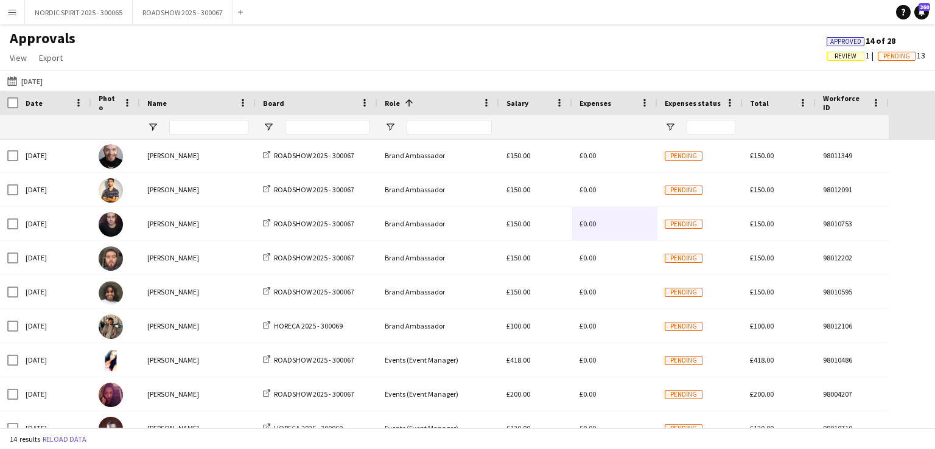
scroll to position [151, 0]
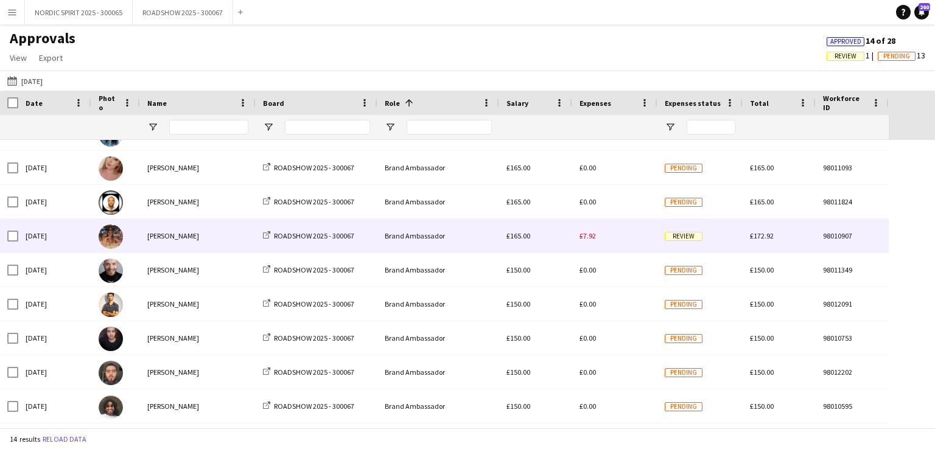
click at [592, 235] on span "£7.92" at bounding box center [587, 235] width 16 height 9
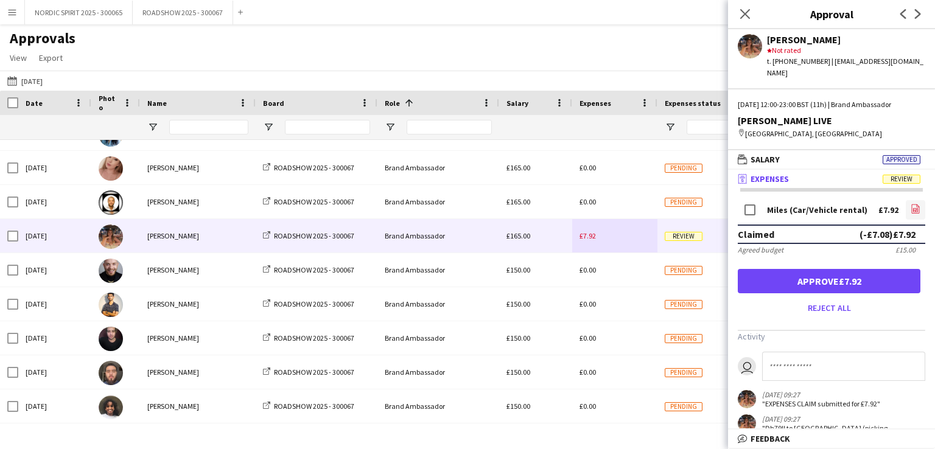
click at [910, 204] on icon "file-image" at bounding box center [915, 209] width 10 height 10
click at [15, 81] on app-icon "[DATE]" at bounding box center [14, 81] width 14 height 10
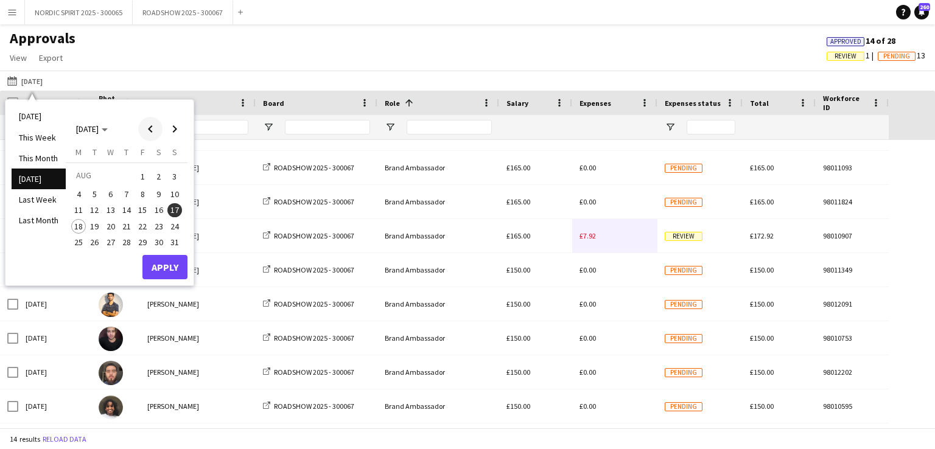
click at [148, 133] on span "Previous month" at bounding box center [150, 129] width 24 height 24
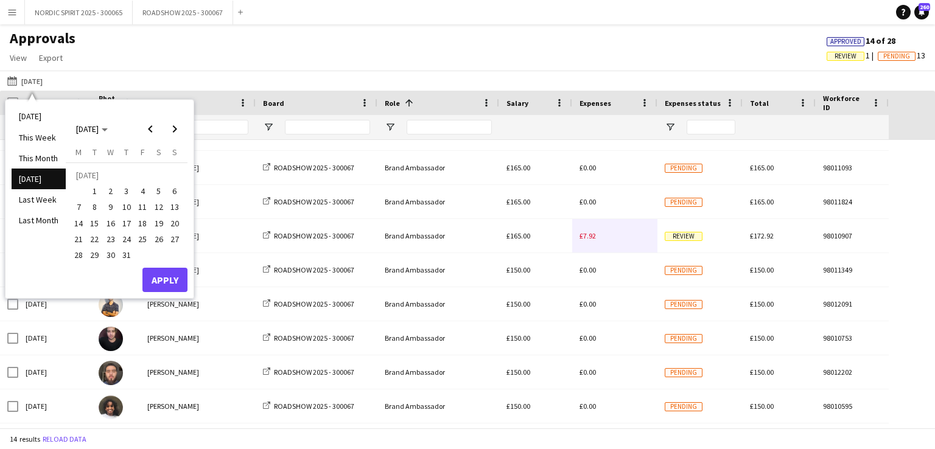
click at [130, 223] on span "17" at bounding box center [126, 223] width 15 height 15
click at [159, 276] on button "Apply" at bounding box center [164, 280] width 45 height 24
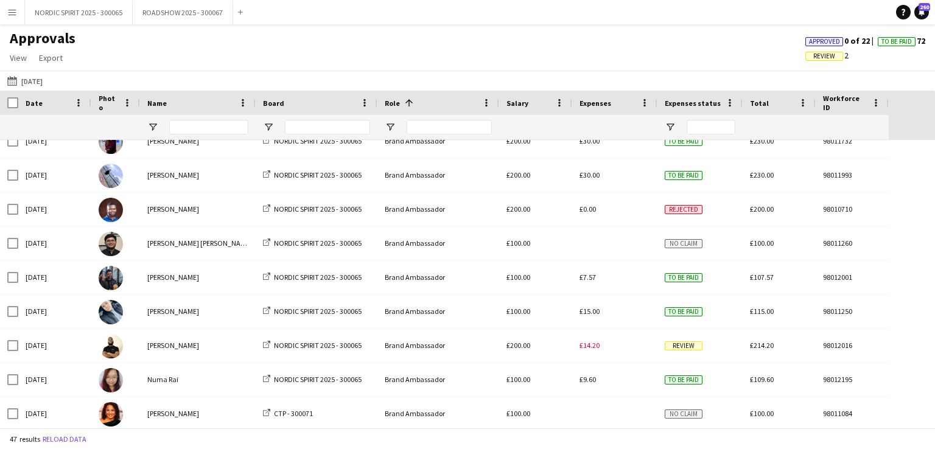
scroll to position [201, 0]
